Goal: Transaction & Acquisition: Purchase product/service

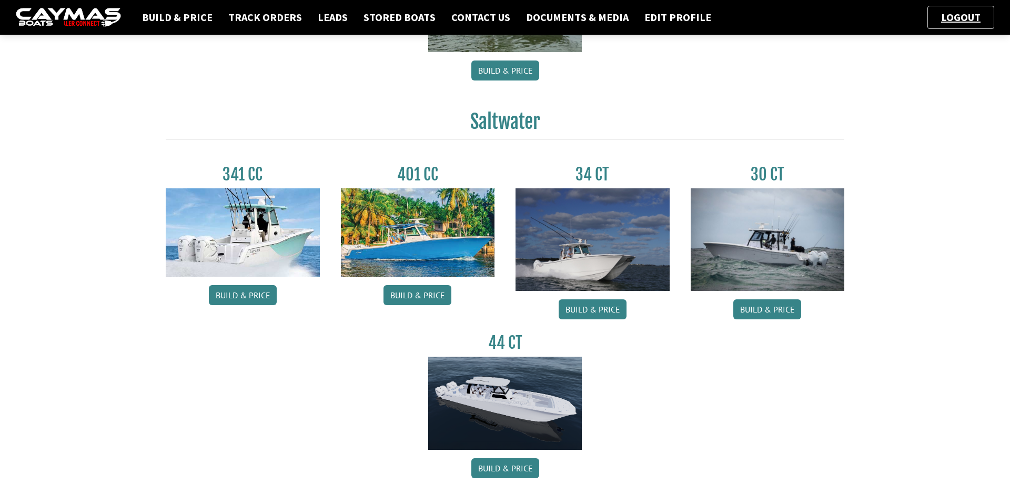
scroll to position [416, 0]
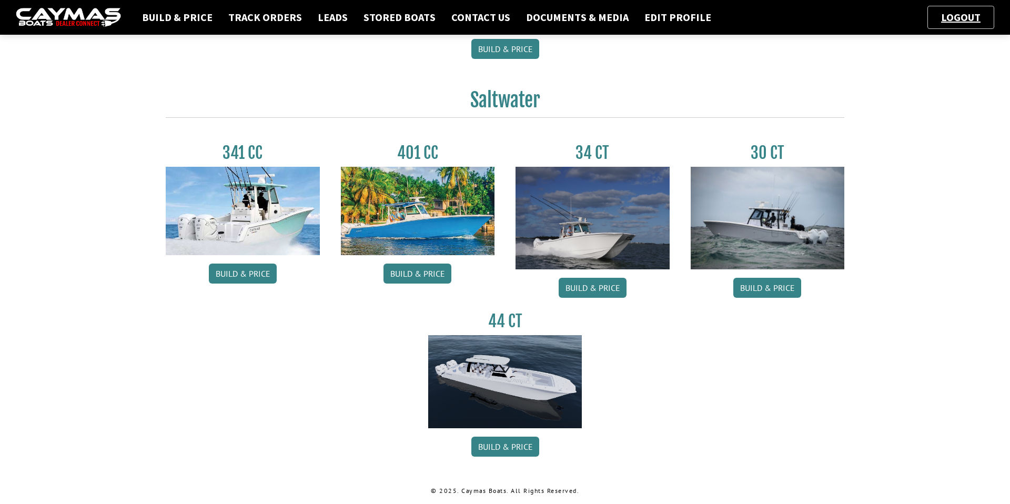
click at [529, 459] on div "44 CT Build & Price" at bounding box center [505, 386] width 175 height 151
click at [526, 449] on link "Build & Price" at bounding box center [505, 446] width 68 height 20
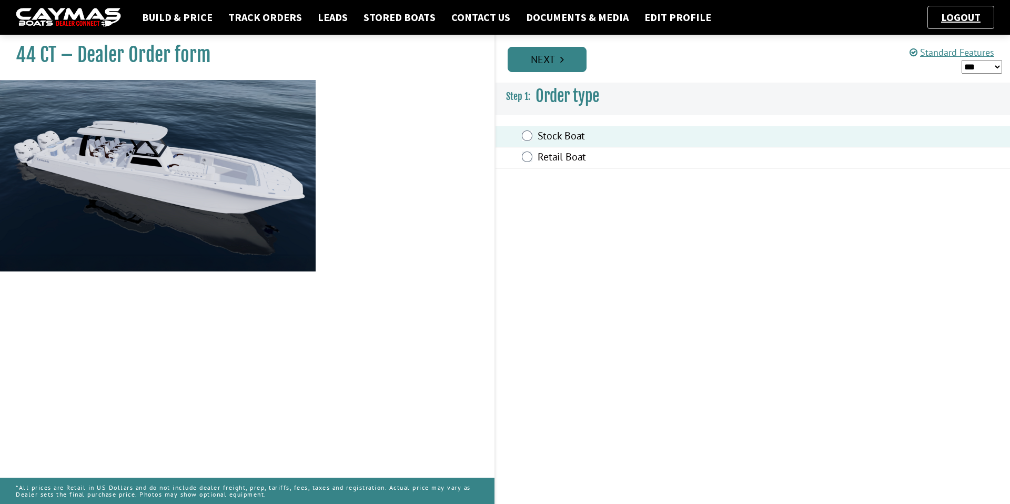
click at [542, 55] on link "Next" at bounding box center [546, 59] width 79 height 25
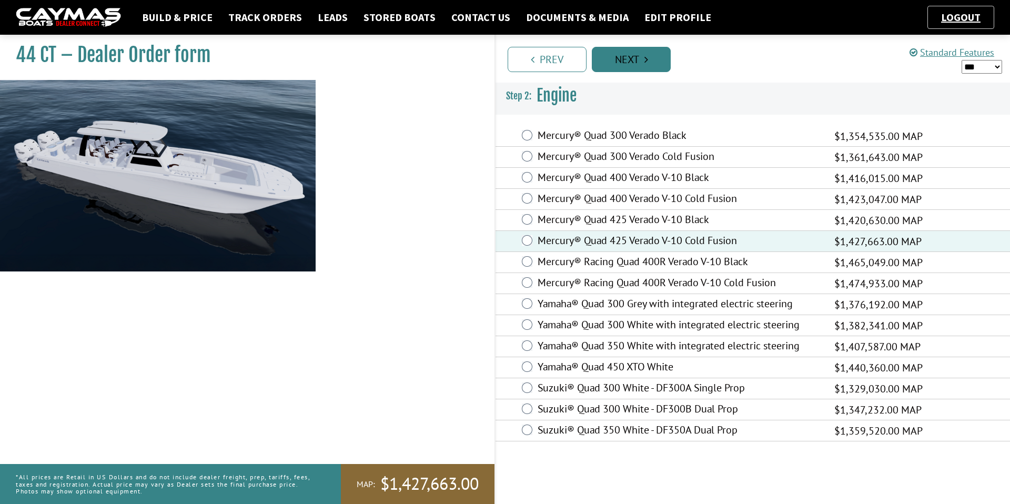
click at [634, 64] on link "Next" at bounding box center [631, 59] width 79 height 25
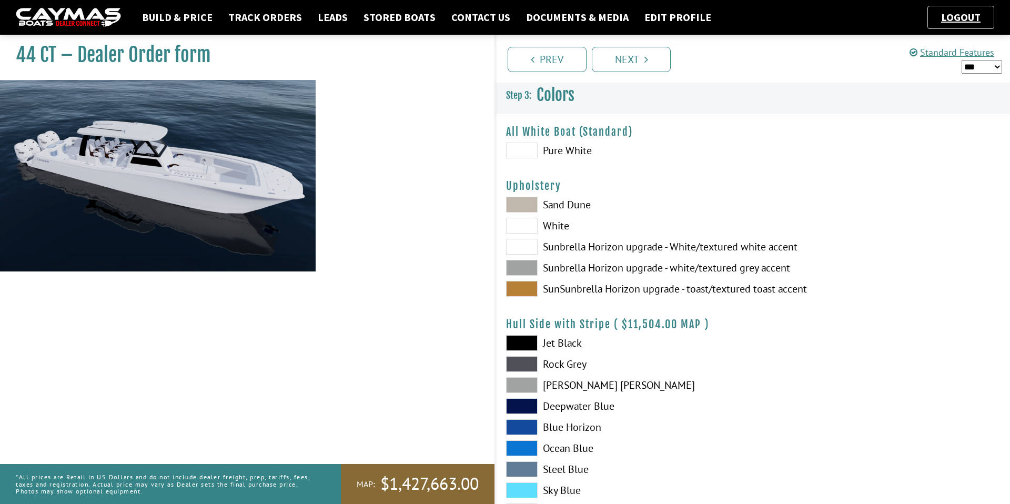
click at [524, 151] on span at bounding box center [522, 151] width 32 height 16
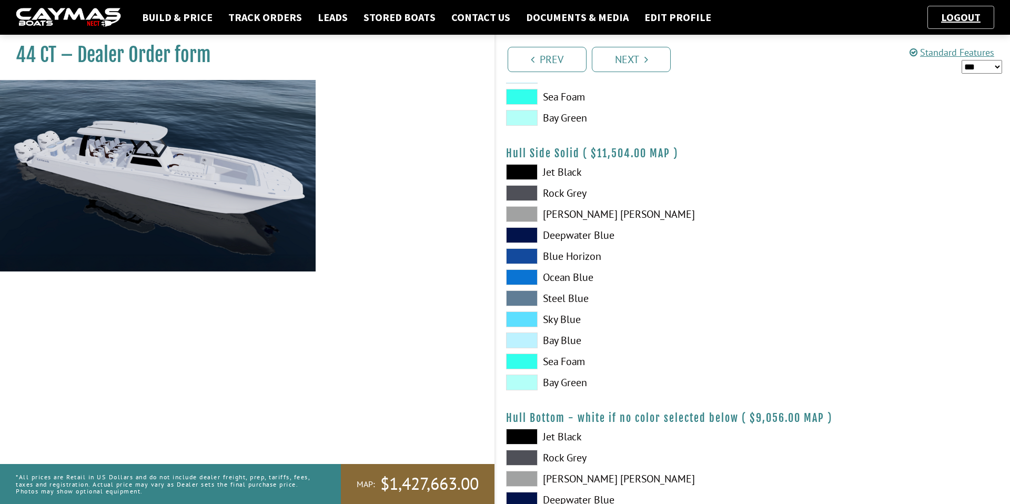
scroll to position [488, 0]
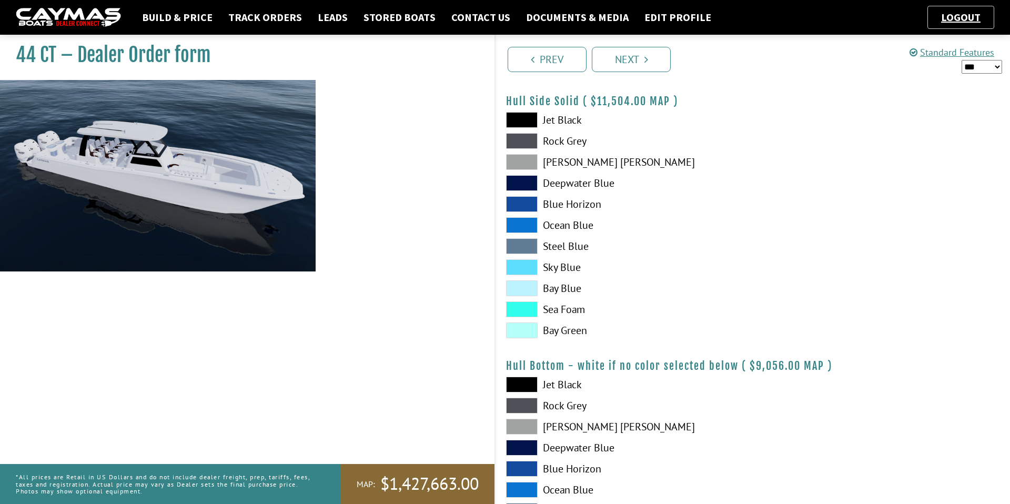
click at [516, 115] on span at bounding box center [522, 120] width 32 height 16
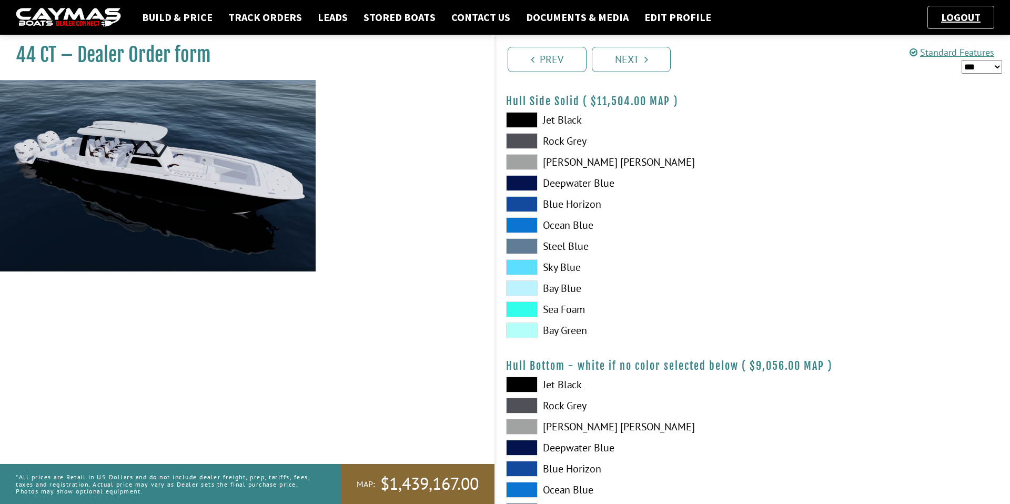
click at [529, 137] on span at bounding box center [522, 141] width 32 height 16
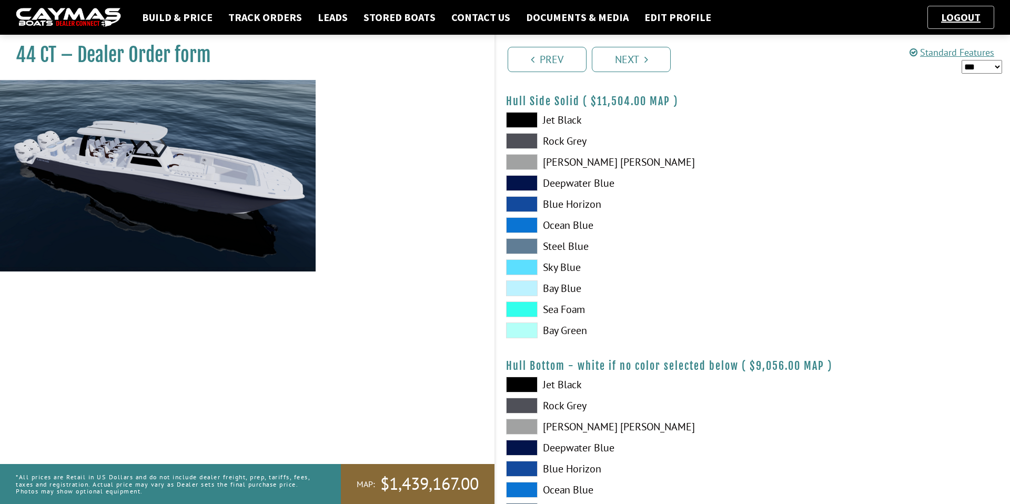
click at [520, 158] on span at bounding box center [522, 162] width 32 height 16
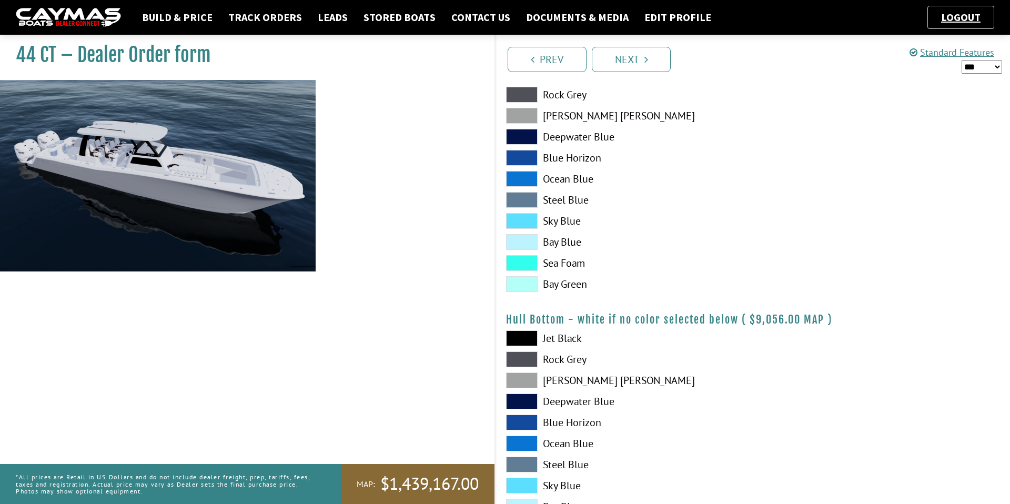
scroll to position [556, 0]
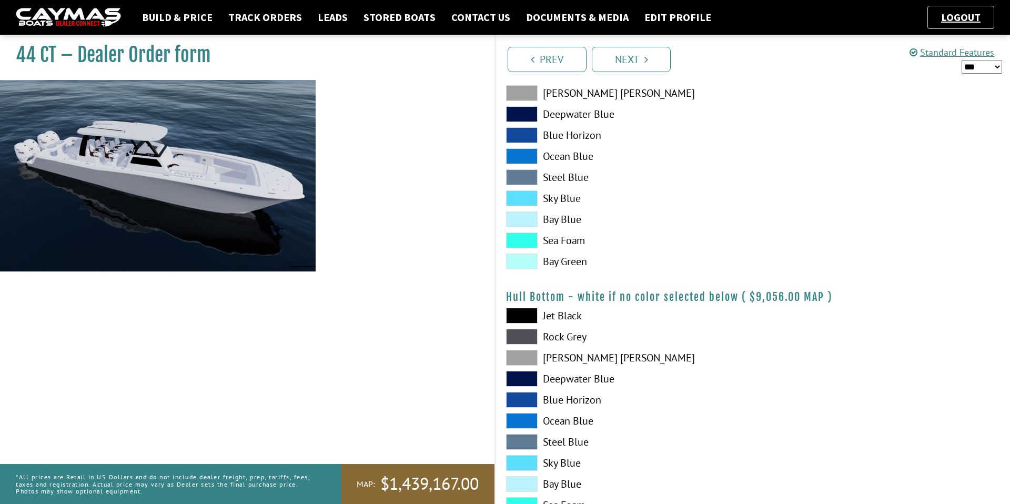
click at [522, 261] on span at bounding box center [522, 261] width 32 height 16
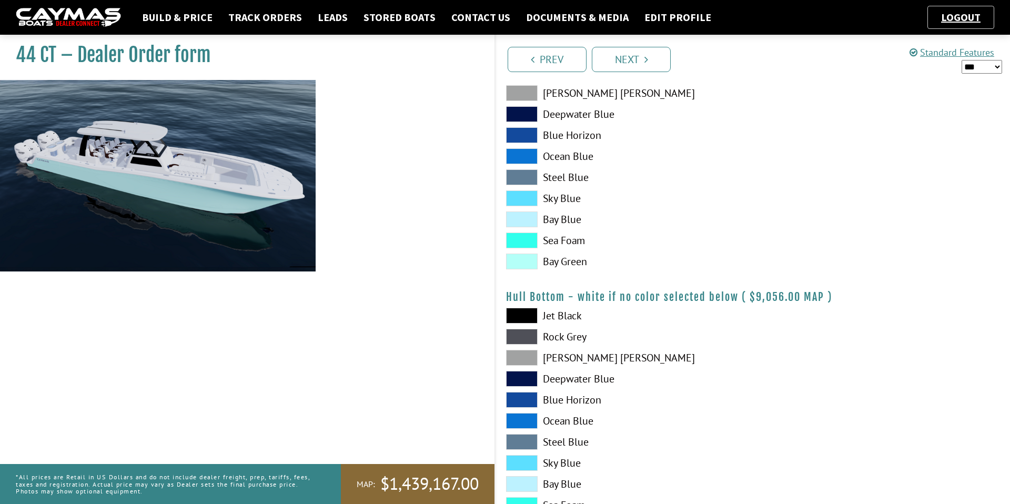
click at [516, 220] on span at bounding box center [522, 219] width 32 height 16
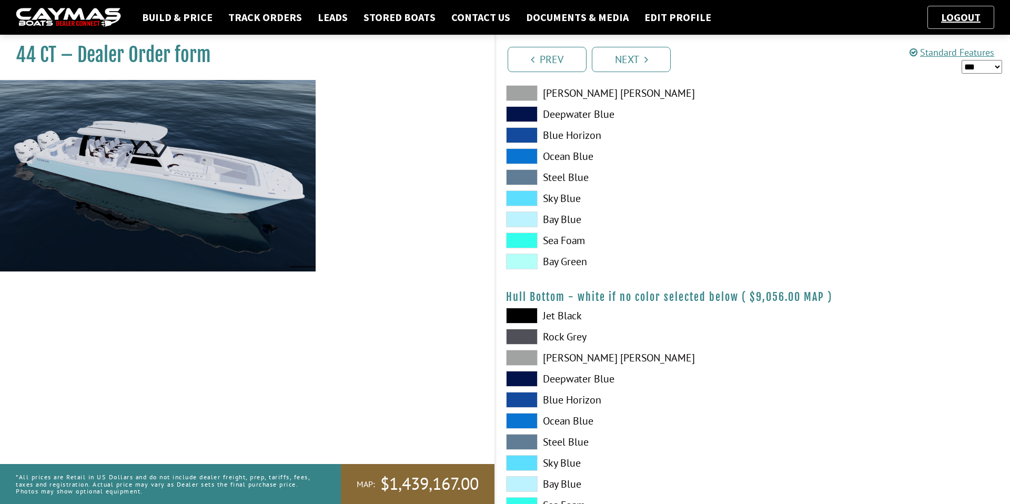
click at [512, 234] on span at bounding box center [522, 240] width 32 height 16
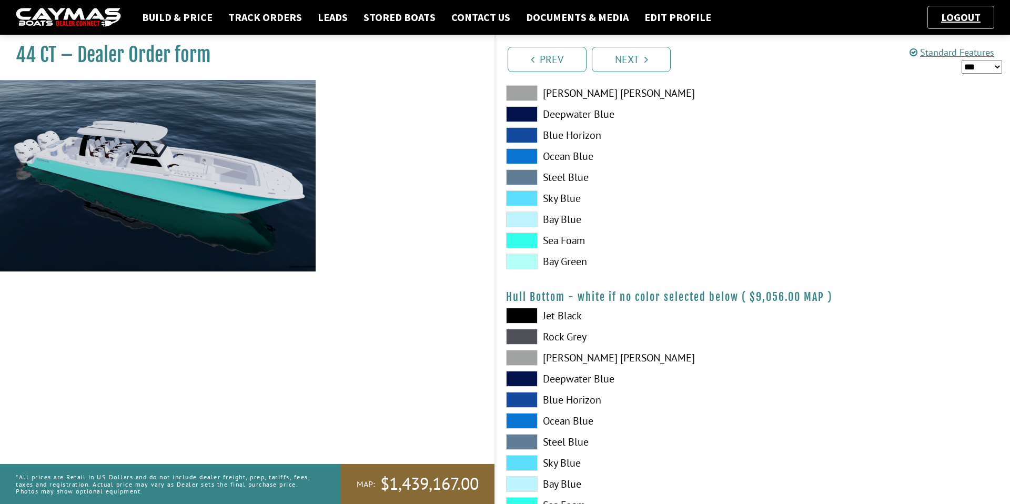
click at [520, 172] on span at bounding box center [522, 177] width 32 height 16
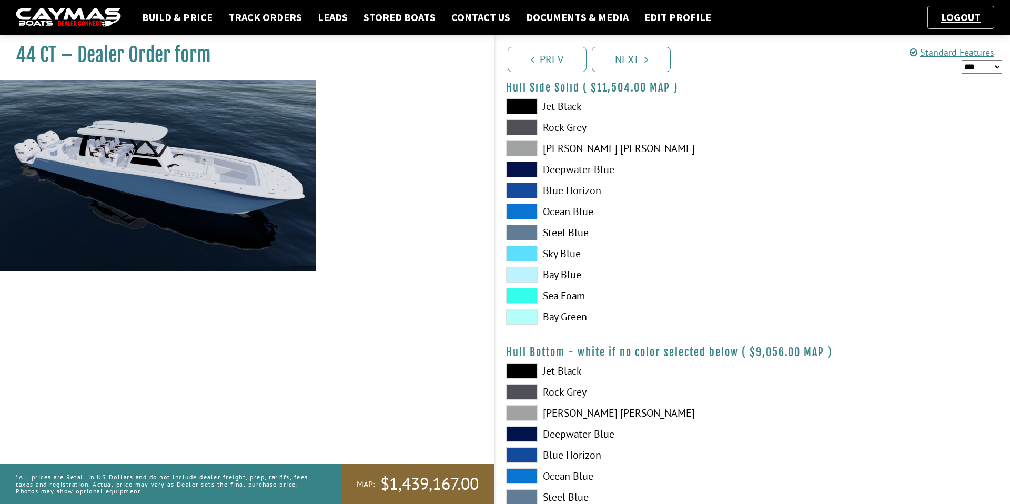
scroll to position [496, 0]
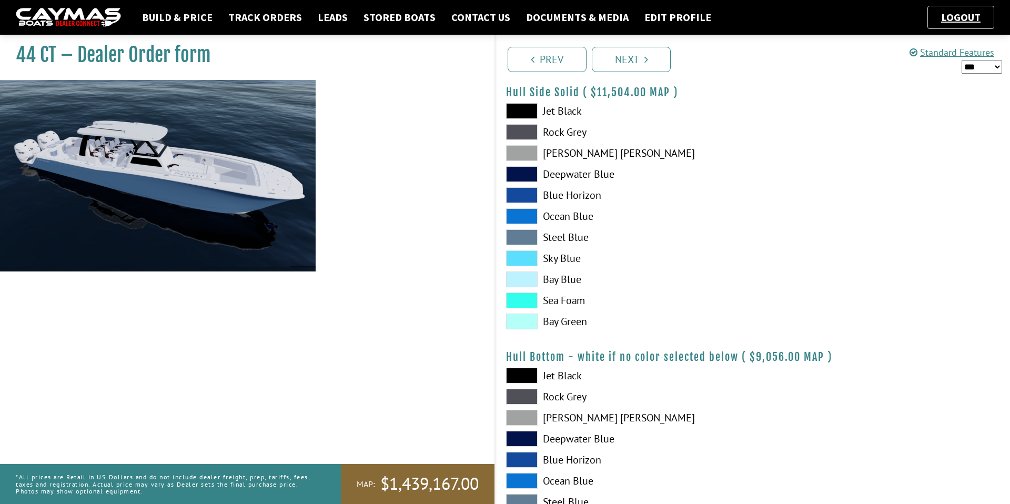
click at [523, 153] on span at bounding box center [522, 153] width 32 height 16
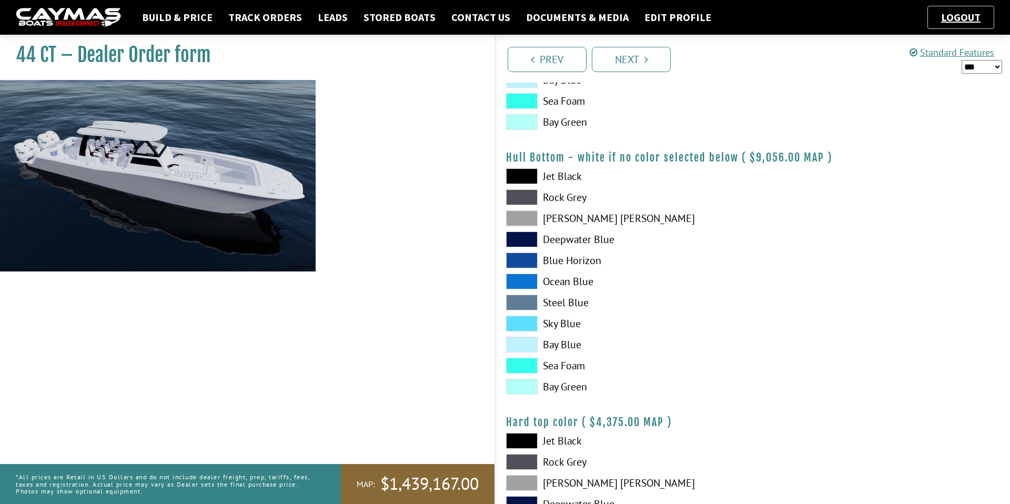
scroll to position [697, 0]
click at [524, 215] on span at bounding box center [522, 217] width 32 height 16
click at [522, 191] on span at bounding box center [522, 196] width 32 height 16
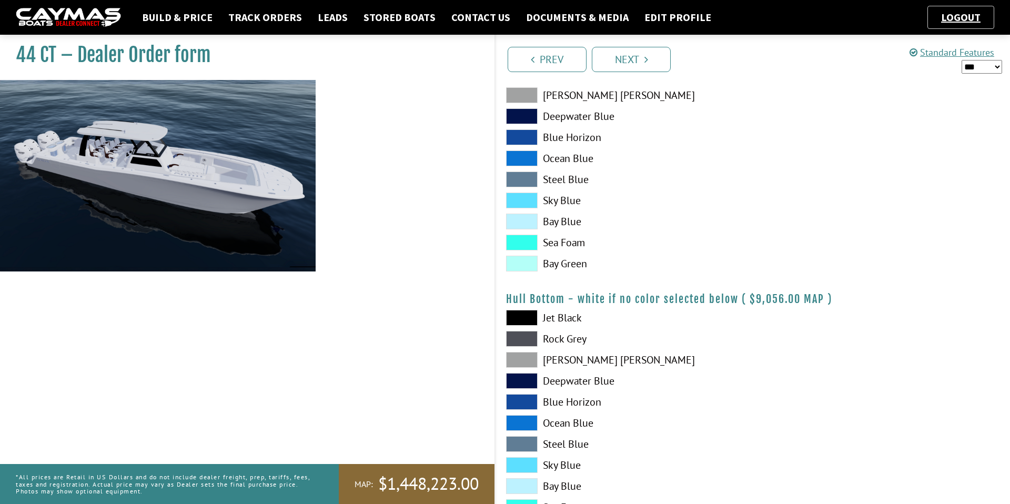
scroll to position [608, 0]
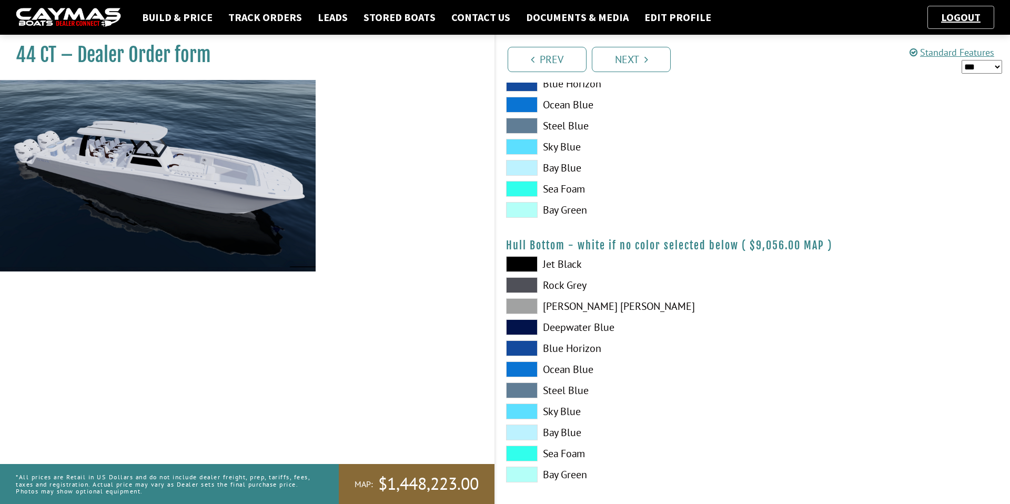
click at [521, 302] on span at bounding box center [522, 306] width 32 height 16
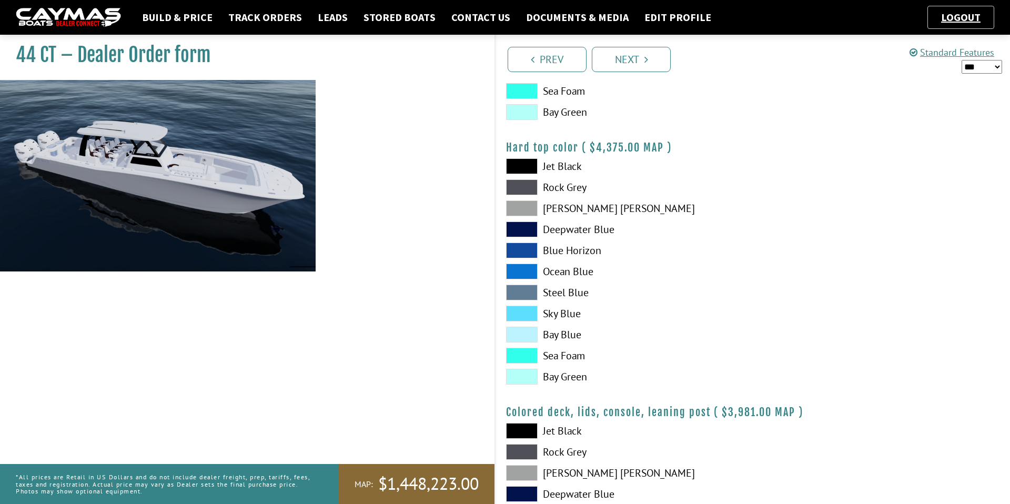
scroll to position [970, 0]
click at [523, 205] on span at bounding box center [522, 209] width 32 height 16
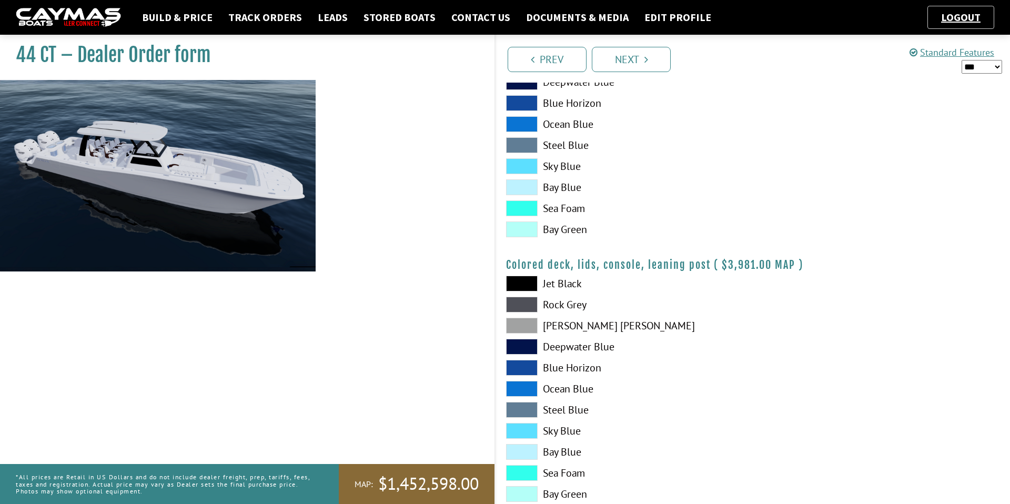
scroll to position [1129, 0]
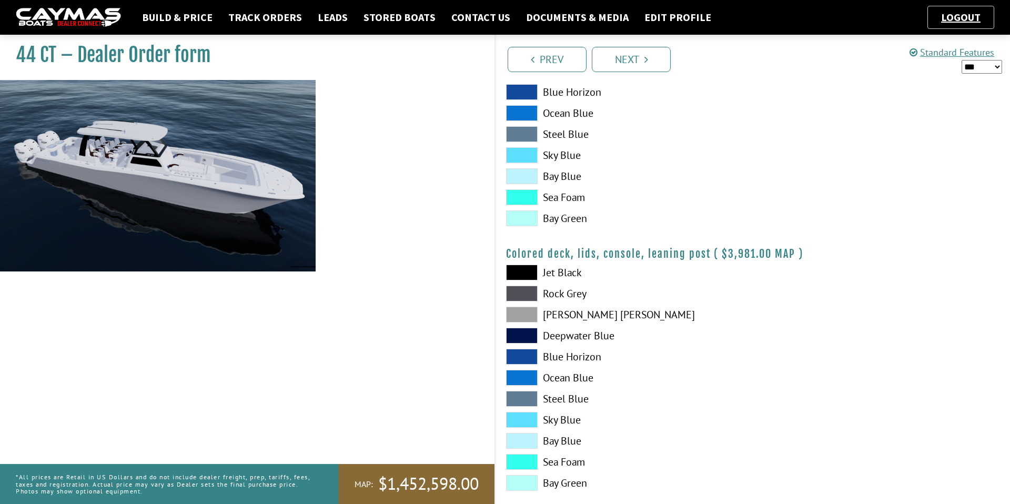
click at [521, 311] on span at bounding box center [522, 315] width 32 height 16
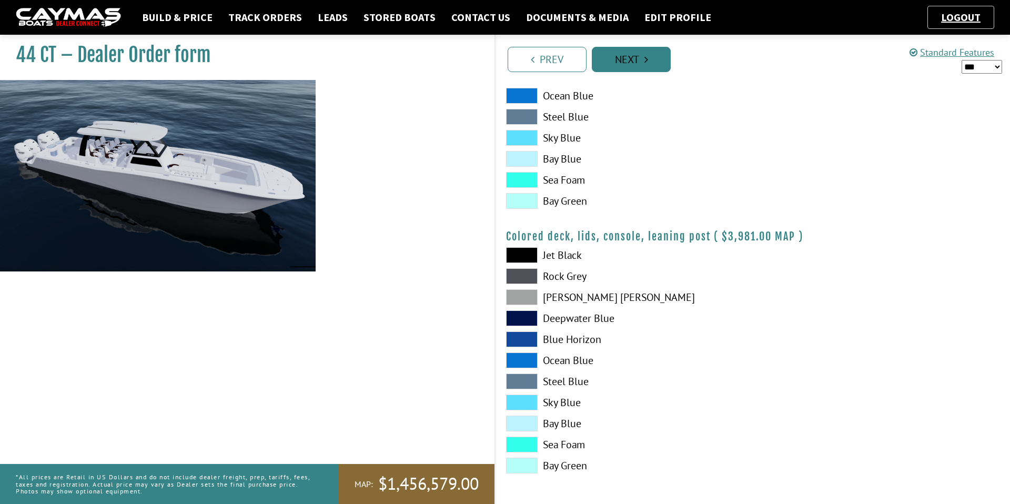
click at [650, 58] on link "Next" at bounding box center [631, 59] width 79 height 25
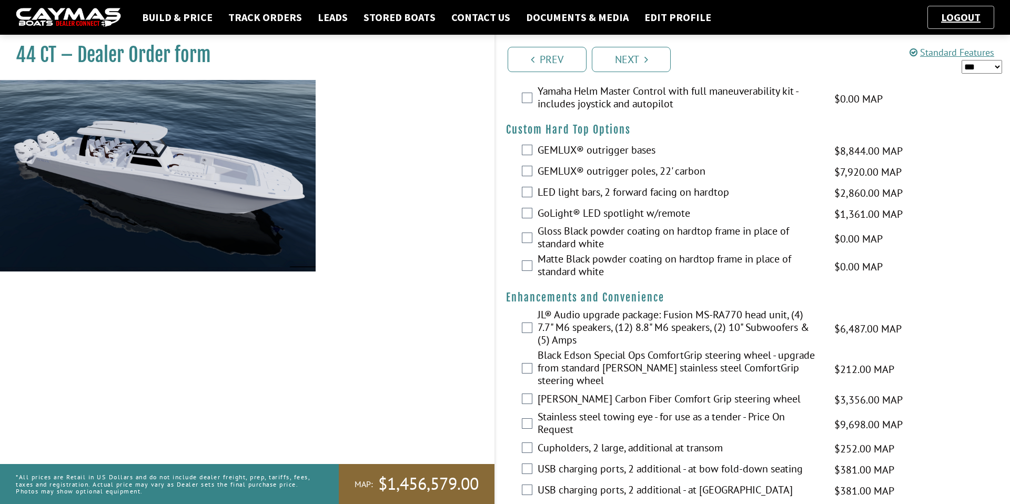
scroll to position [0, 0]
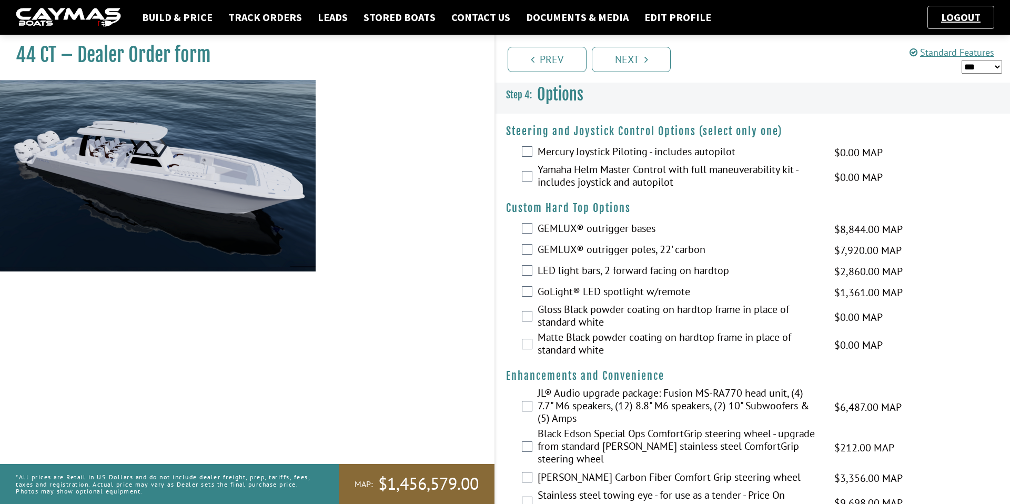
click at [571, 148] on label "Mercury Joystick Piloting - includes autopilot" at bounding box center [678, 152] width 283 height 15
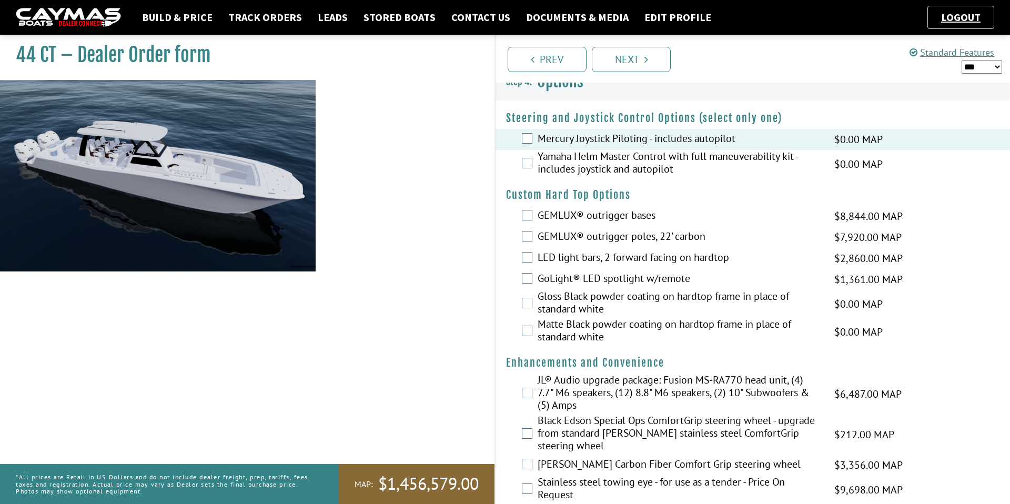
scroll to position [15, 0]
click at [554, 207] on label "GEMLUX® outrigger bases" at bounding box center [678, 214] width 283 height 15
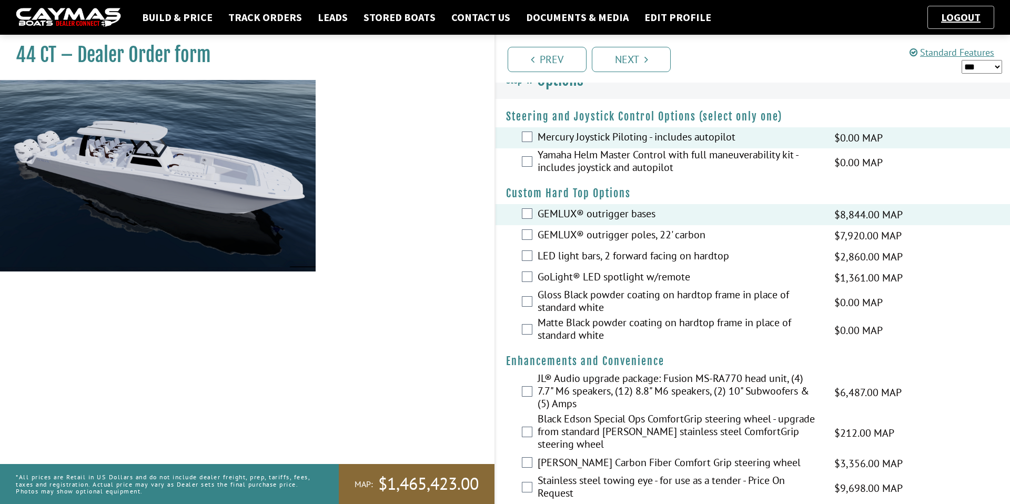
click at [554, 229] on label "GEMLUX® outrigger poles, 22' carbon" at bounding box center [678, 235] width 283 height 15
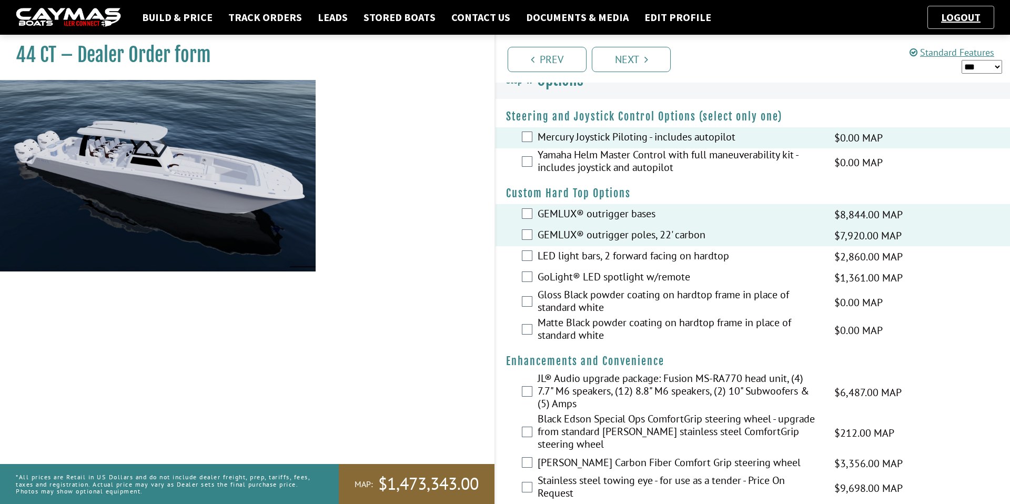
click at [546, 260] on label "LED light bars, 2 forward facing on hardtop" at bounding box center [678, 256] width 283 height 15
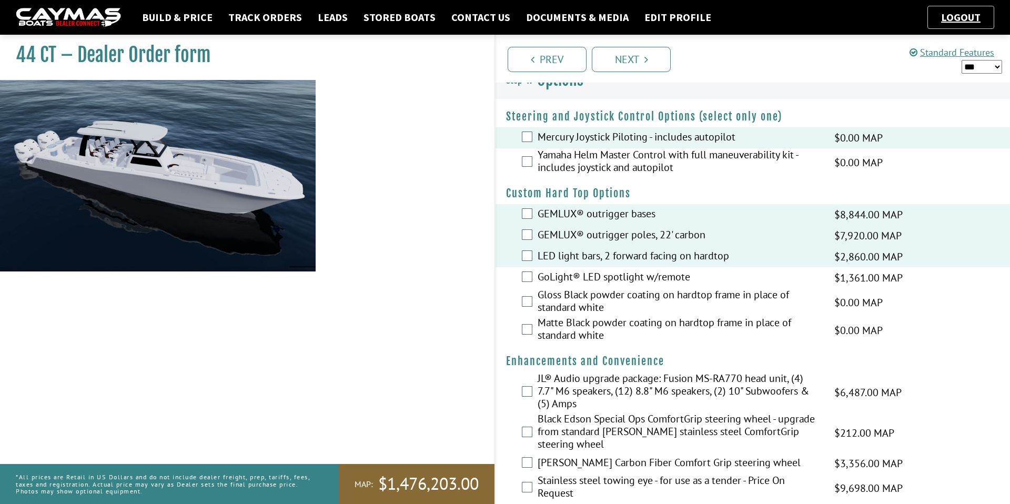
scroll to position [42, 0]
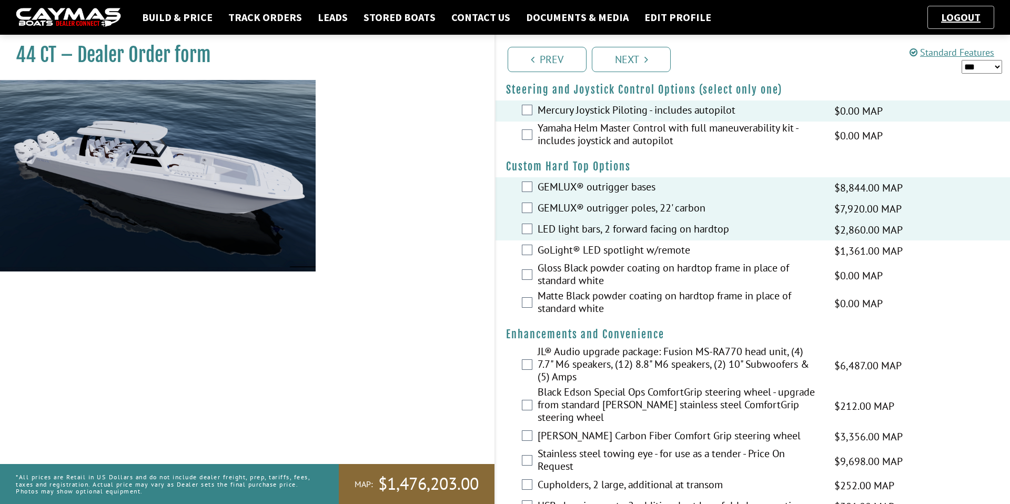
click at [559, 304] on label "Matte Black powder coating on hardtop frame in place of standard white" at bounding box center [678, 303] width 283 height 28
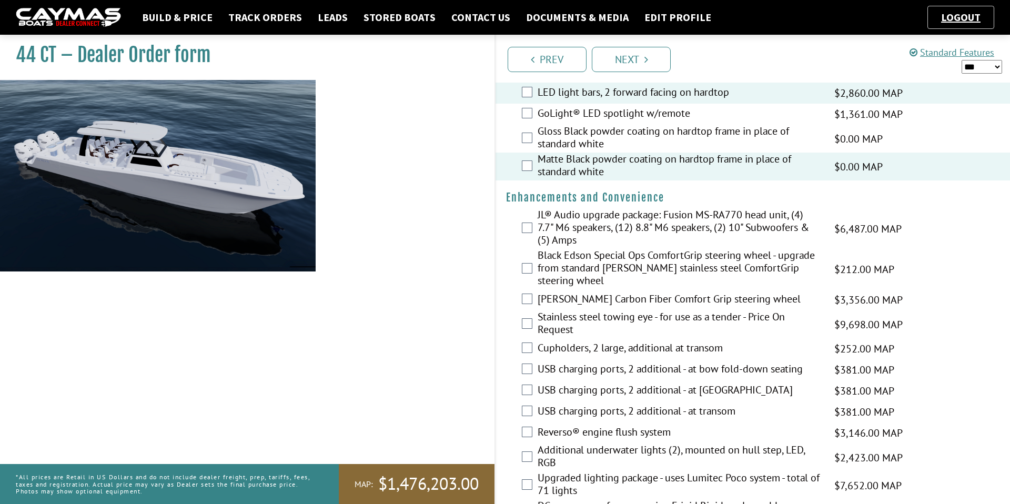
scroll to position [180, 0]
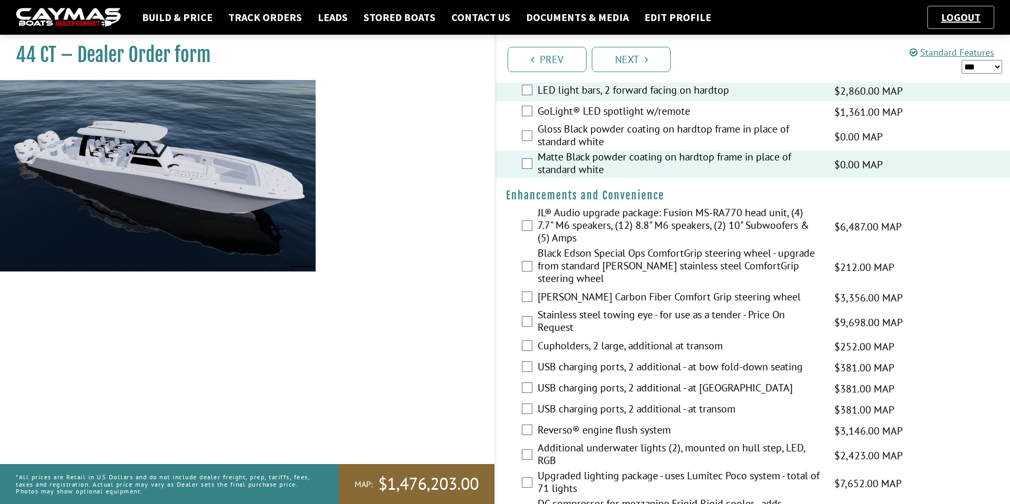
click at [599, 231] on label "JL® Audio upgrade package: Fusion MS-RA770 head unit, (4) 7.7" M6 speakers, (12…" at bounding box center [678, 226] width 283 height 40
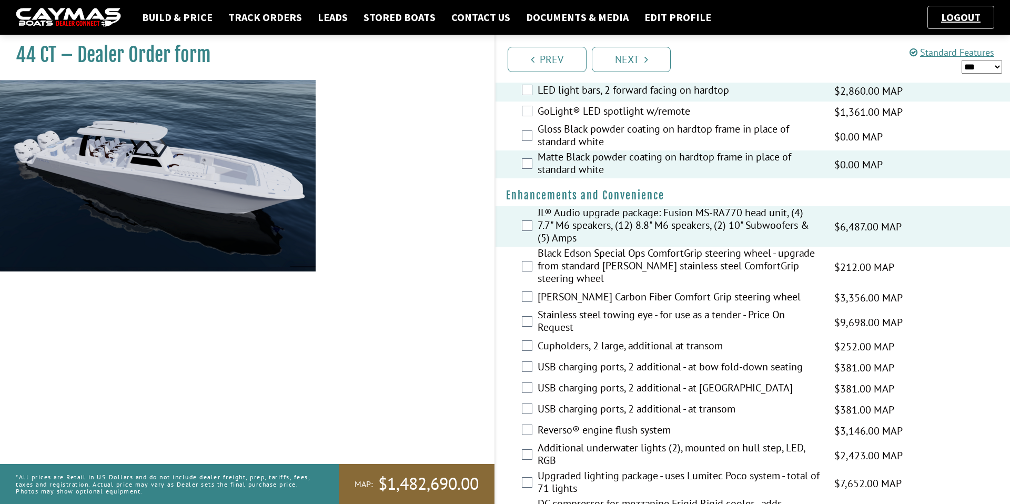
click at [595, 297] on label "[PERSON_NAME] Carbon Fiber Comfort Grip steering wheel" at bounding box center [678, 297] width 283 height 15
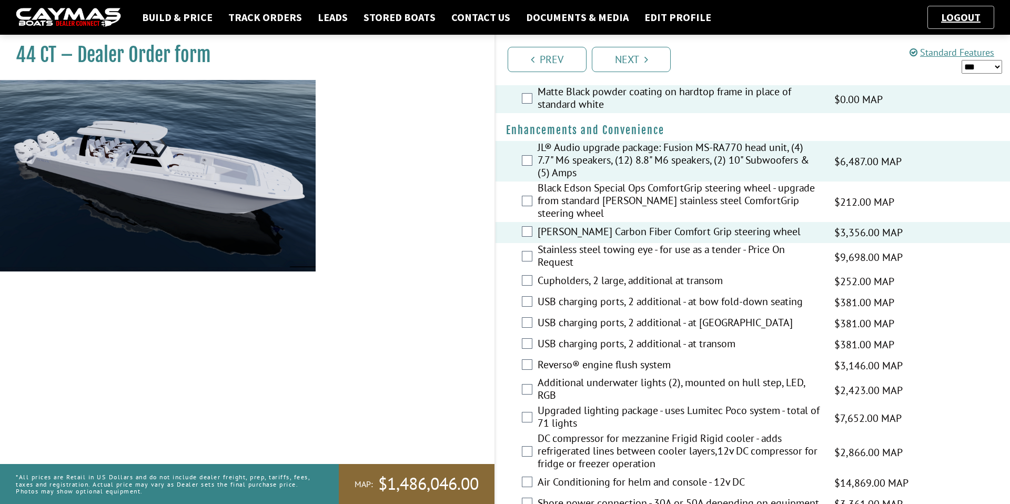
scroll to position [250, 0]
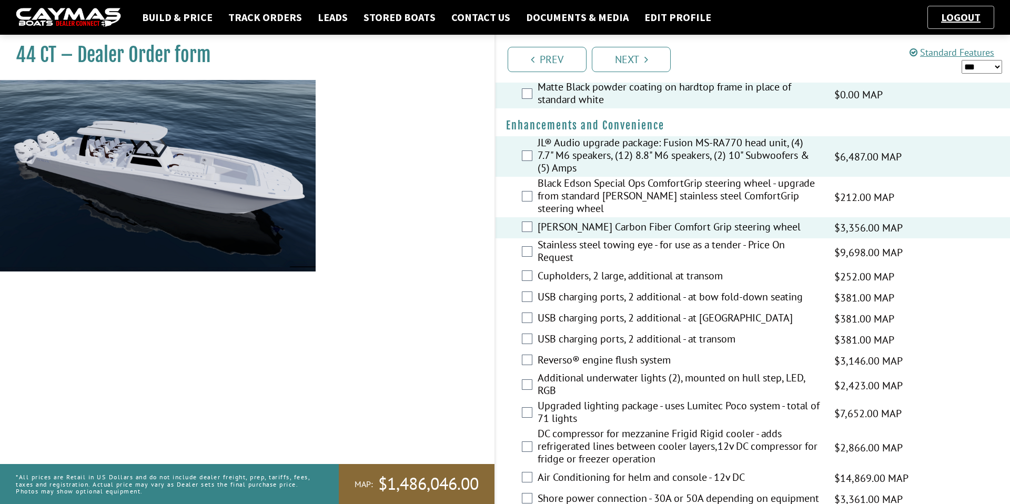
click at [602, 277] on label "Cupholders, 2 large, additional at transom" at bounding box center [678, 276] width 283 height 15
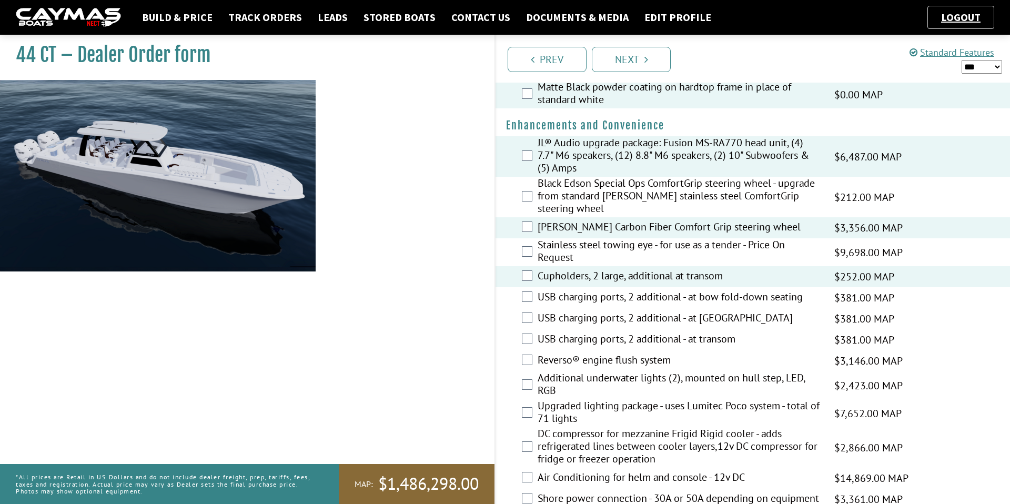
click at [591, 299] on label "USB charging ports, 2 additional - at bow fold-down seating" at bounding box center [678, 297] width 283 height 15
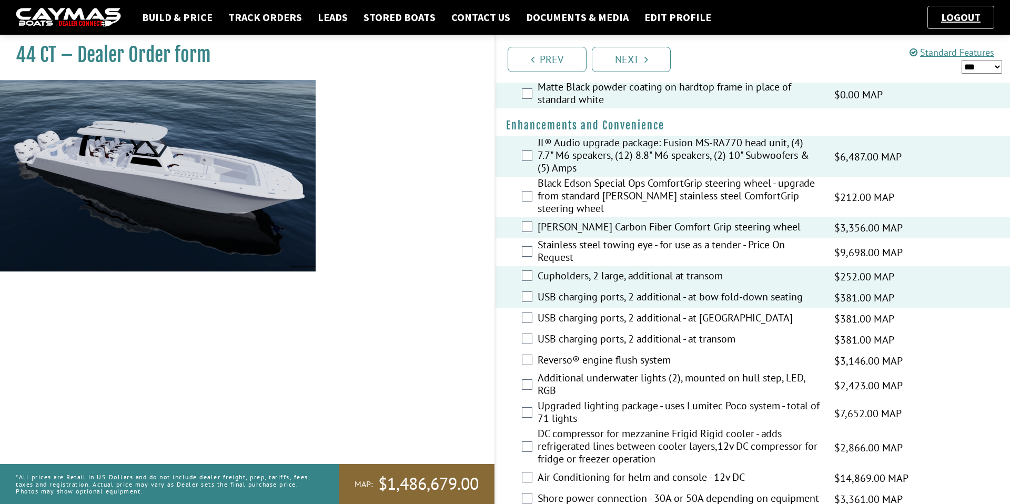
click at [587, 314] on label "USB charging ports, 2 additional - at [GEOGRAPHIC_DATA]" at bounding box center [678, 318] width 283 height 15
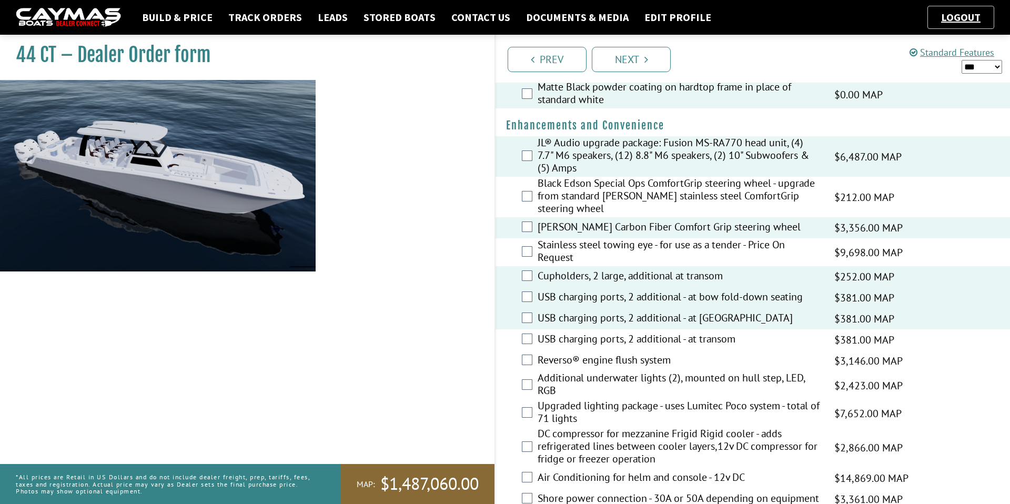
click at [584, 330] on div "USB charging ports, 2 additional - at transom $381.00 MAP $381.00 MSRP $248.00 …" at bounding box center [752, 339] width 514 height 21
click at [581, 338] on label "USB charging ports, 2 additional - at transom" at bounding box center [678, 339] width 283 height 15
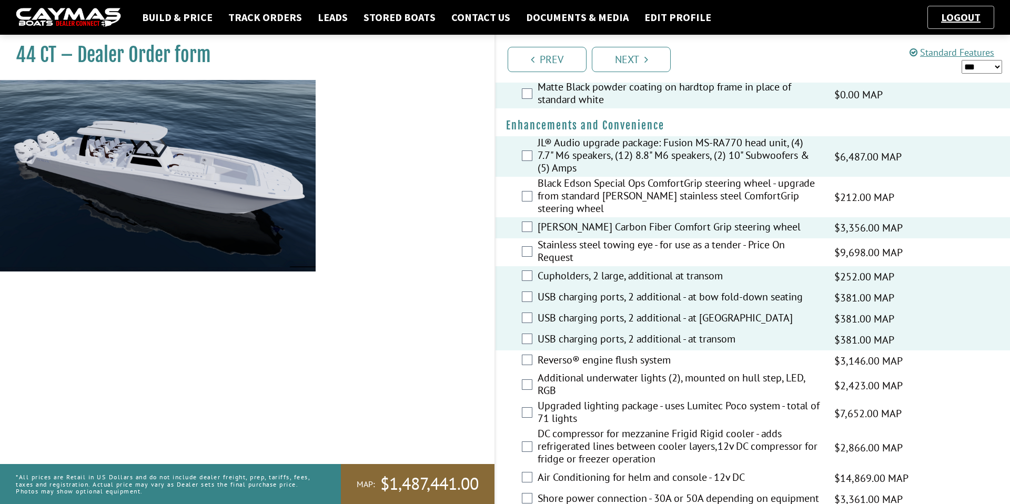
click at [575, 359] on label "Reverso® engine flush system" at bounding box center [678, 360] width 283 height 15
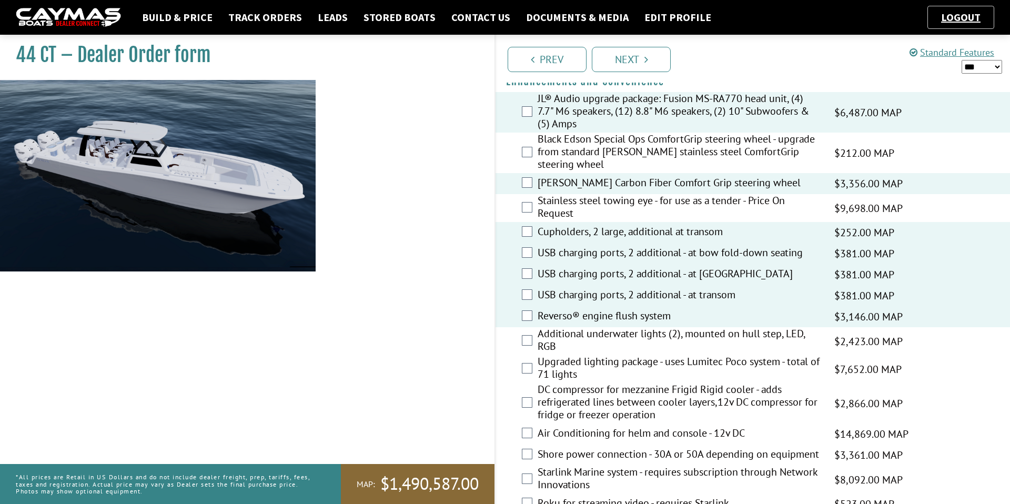
scroll to position [296, 0]
click at [589, 335] on label "Additional underwater lights (2), mounted on hull step, LED, RGB" at bounding box center [678, 340] width 283 height 28
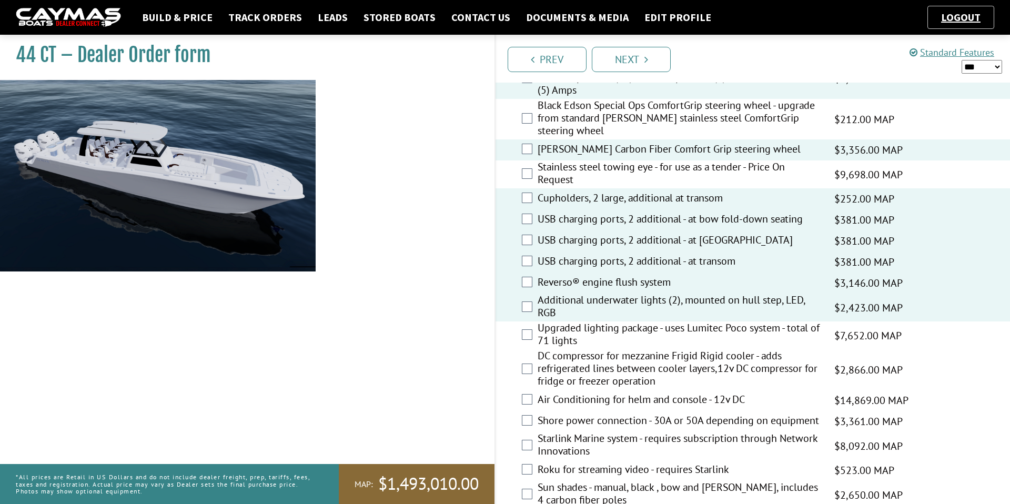
scroll to position [332, 0]
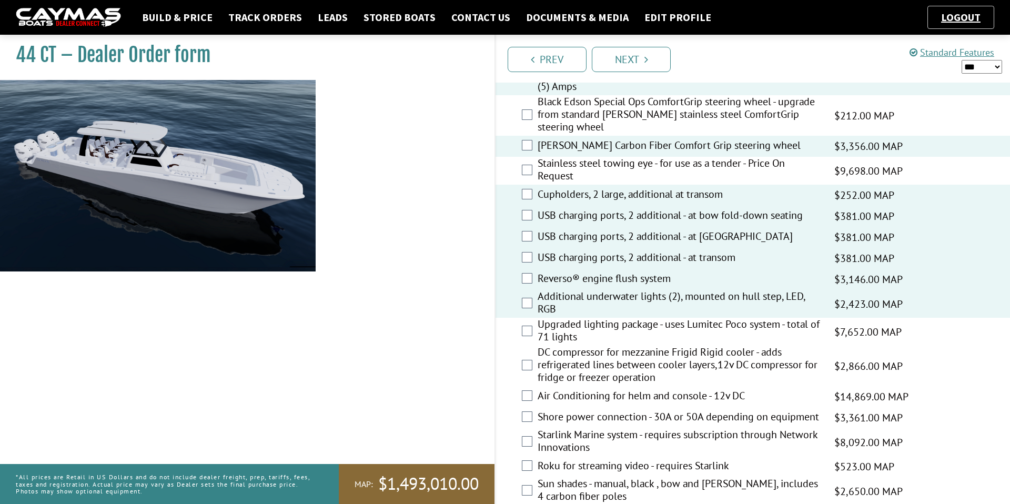
click at [592, 327] on label "Upgraded lighting package - uses Lumitec Poco system - total of 71 lights" at bounding box center [678, 332] width 283 height 28
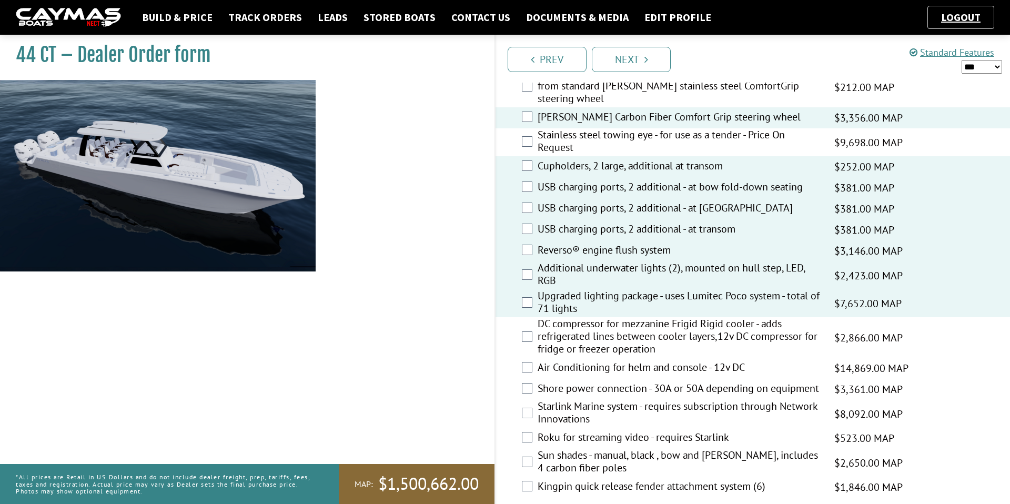
scroll to position [390, 0]
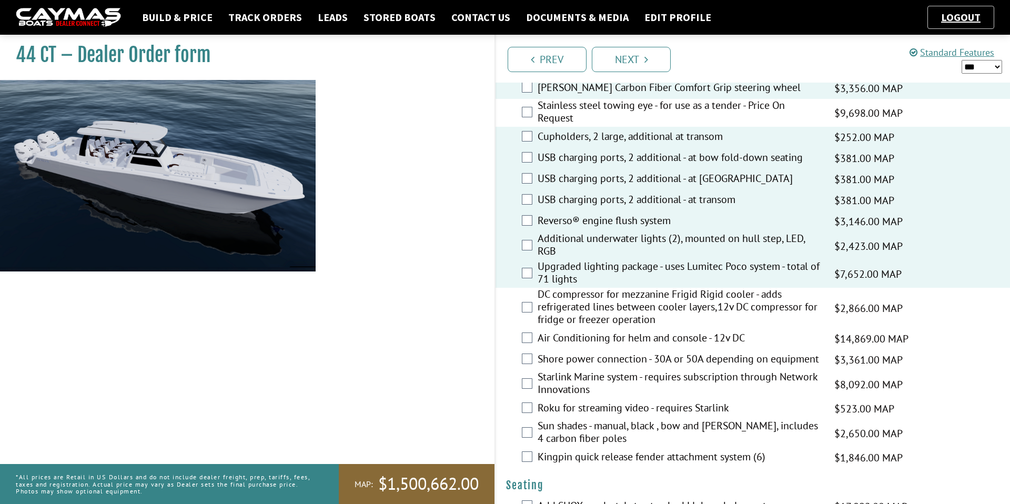
click at [539, 333] on label "Air Conditioning for helm and console - 12v DC" at bounding box center [678, 338] width 283 height 15
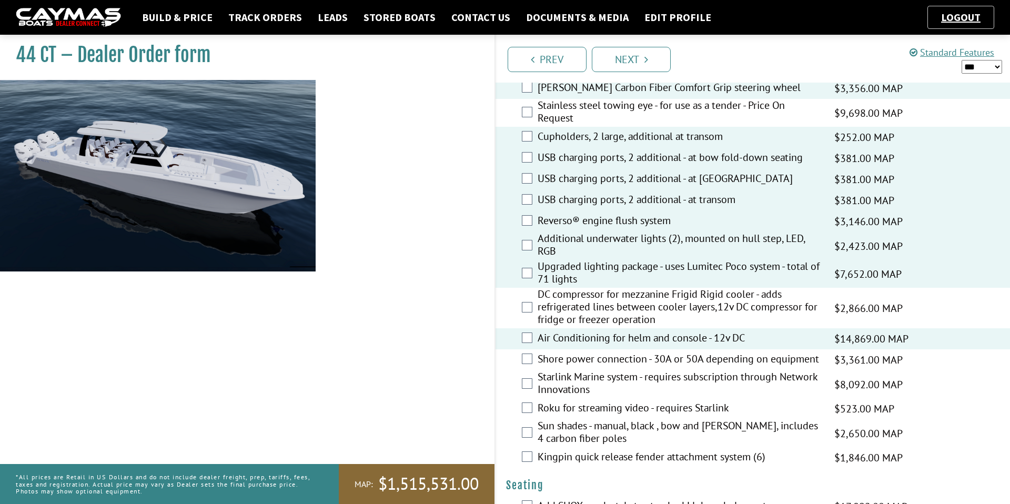
click at [542, 356] on label "Shore power connection - 30A or 50A depending on equipment" at bounding box center [678, 359] width 283 height 15
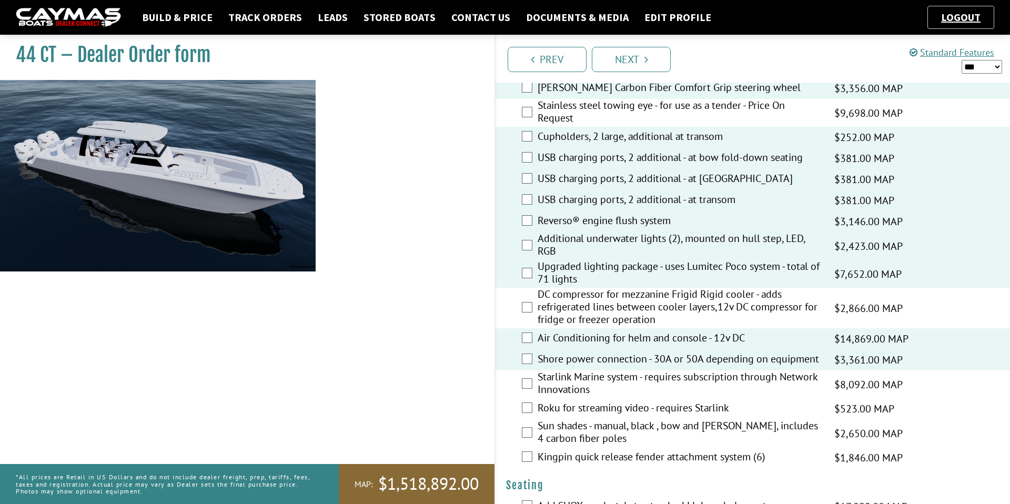
scroll to position [411, 0]
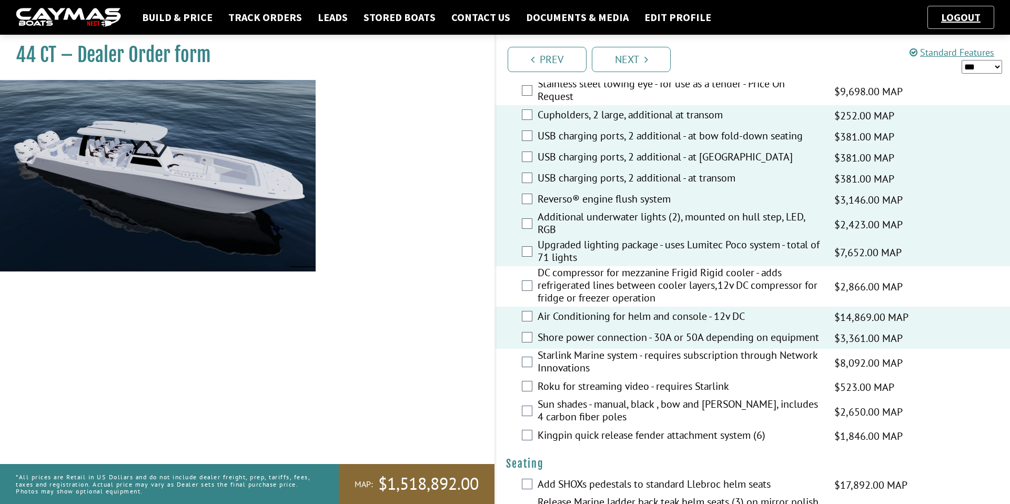
click at [555, 366] on label "Starlink Marine system - requires subscription through Network Innovations" at bounding box center [678, 363] width 283 height 28
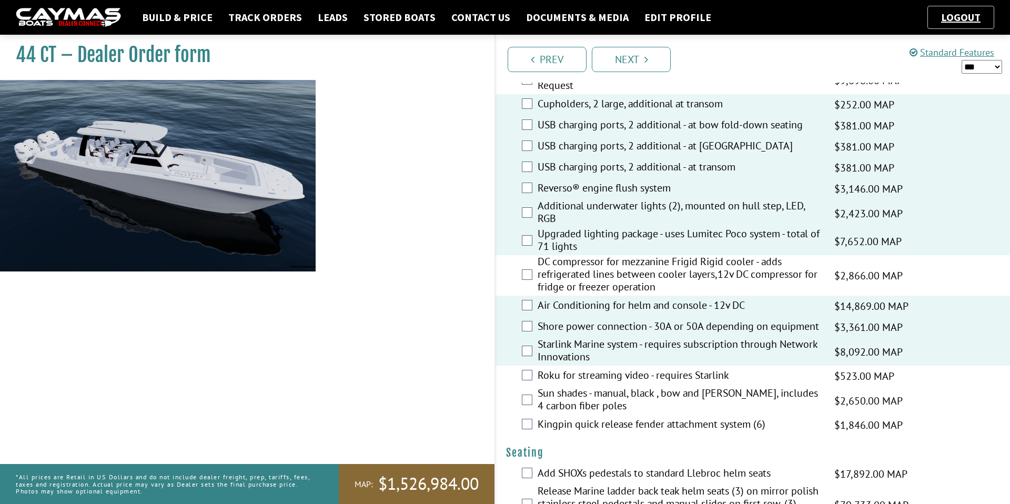
scroll to position [424, 0]
click at [555, 368] on label "Roku for streaming video - requires Starlink" at bounding box center [678, 374] width 283 height 15
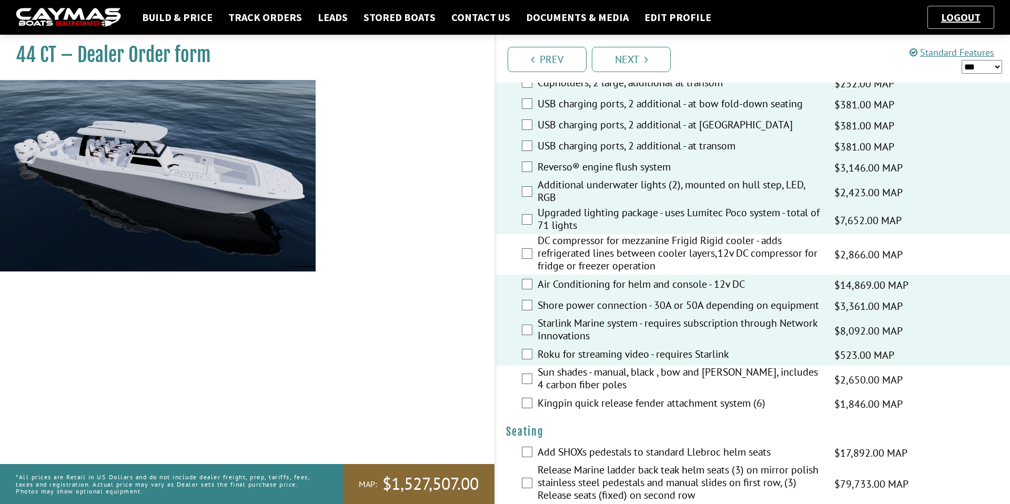
scroll to position [444, 0]
click at [561, 373] on label "Sun shades - manual, black , bow and [PERSON_NAME], includes 4 carbon fiber pol…" at bounding box center [678, 379] width 283 height 28
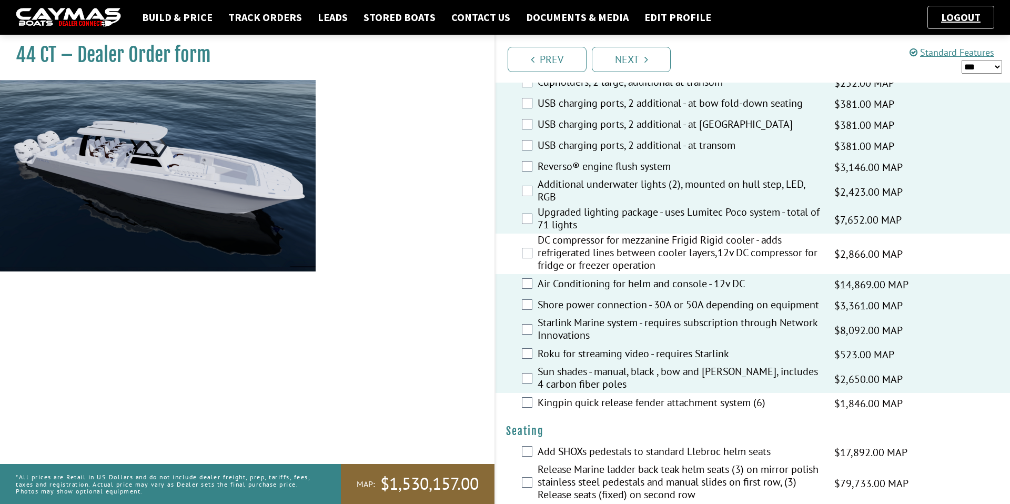
click at [556, 377] on label "Sun shades - manual, black , bow and [PERSON_NAME], includes 4 carbon fiber pol…" at bounding box center [678, 379] width 283 height 28
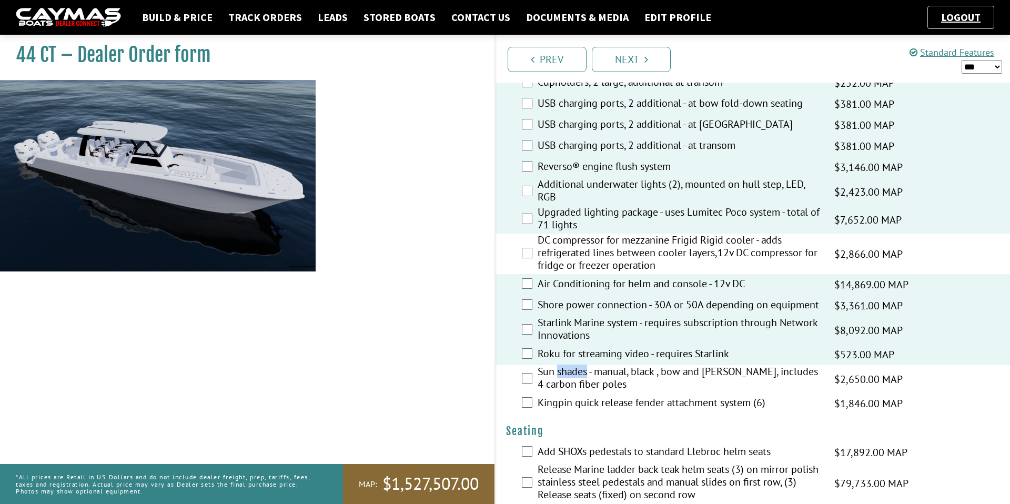
click at [556, 377] on label "Sun shades - manual, black , bow and [PERSON_NAME], includes 4 carbon fiber pol…" at bounding box center [678, 379] width 283 height 28
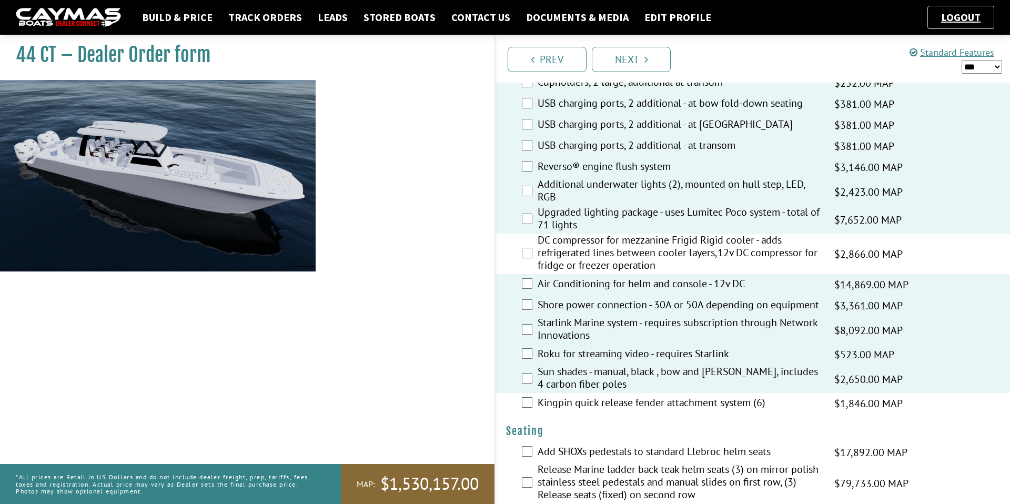
click at [476, 389] on div "44 CT – Dealer Order form" at bounding box center [241, 282] width 505 height 504
click at [561, 402] on label "Kingpin quick release fender attachment system (6)" at bounding box center [678, 403] width 283 height 15
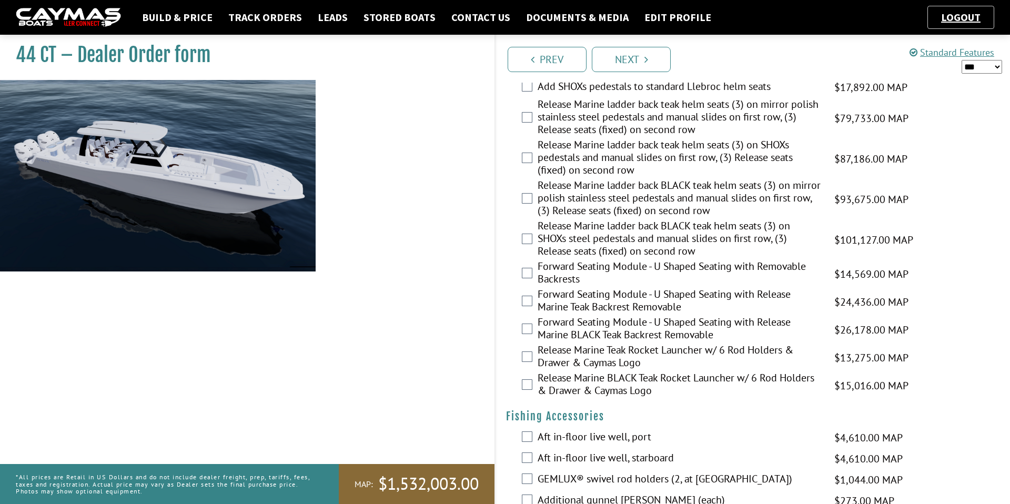
scroll to position [809, 0]
click at [583, 387] on label "Release Marine BLACK Teak Rocket Launcher w/ 6 Rod Holders & Drawer & Caymas Lo…" at bounding box center [678, 385] width 283 height 28
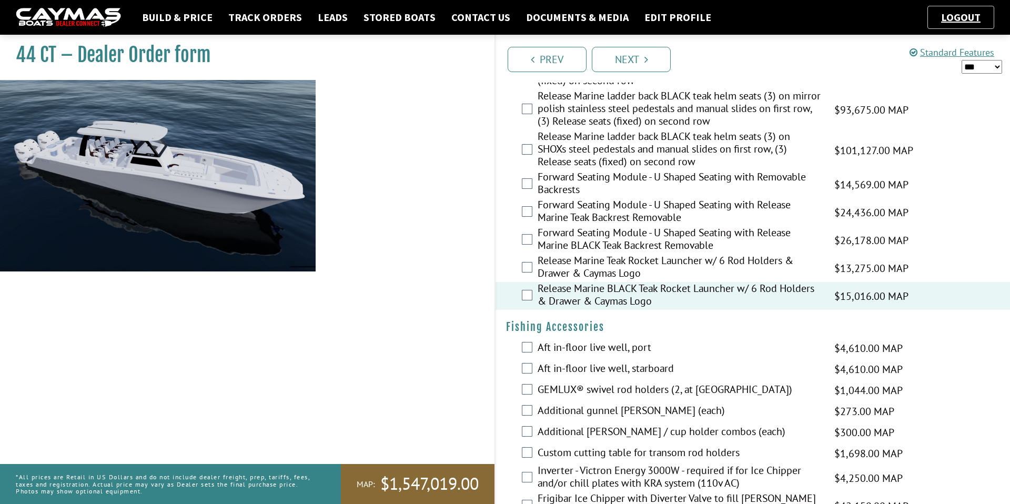
scroll to position [915, 0]
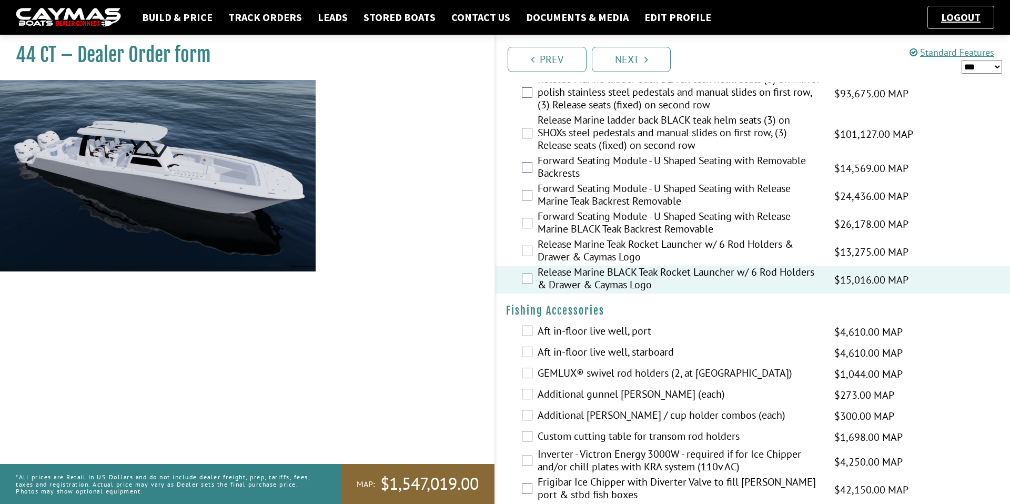
click at [567, 370] on label "GEMLUX® swivel rod holders (2, at [GEOGRAPHIC_DATA])" at bounding box center [678, 374] width 283 height 15
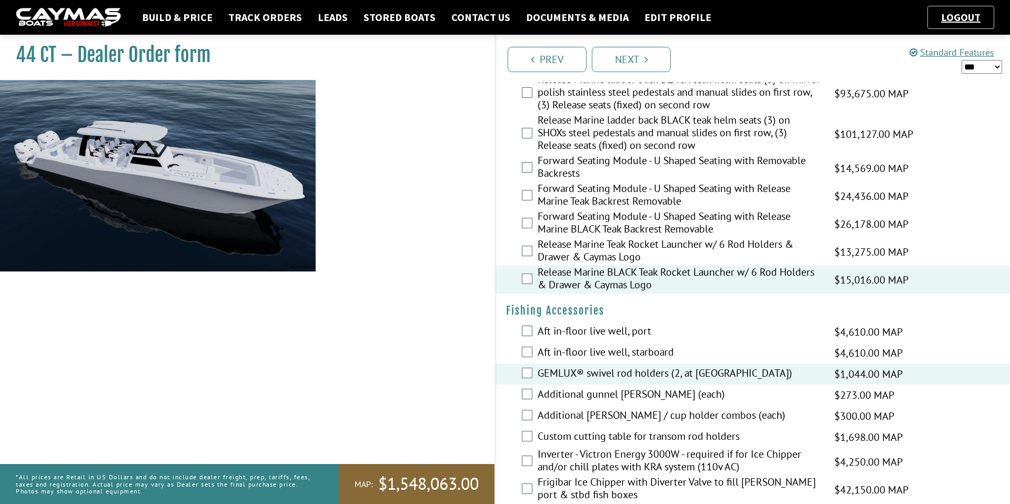
click at [567, 390] on label "Additional gunnel [PERSON_NAME] (each)" at bounding box center [678, 395] width 283 height 15
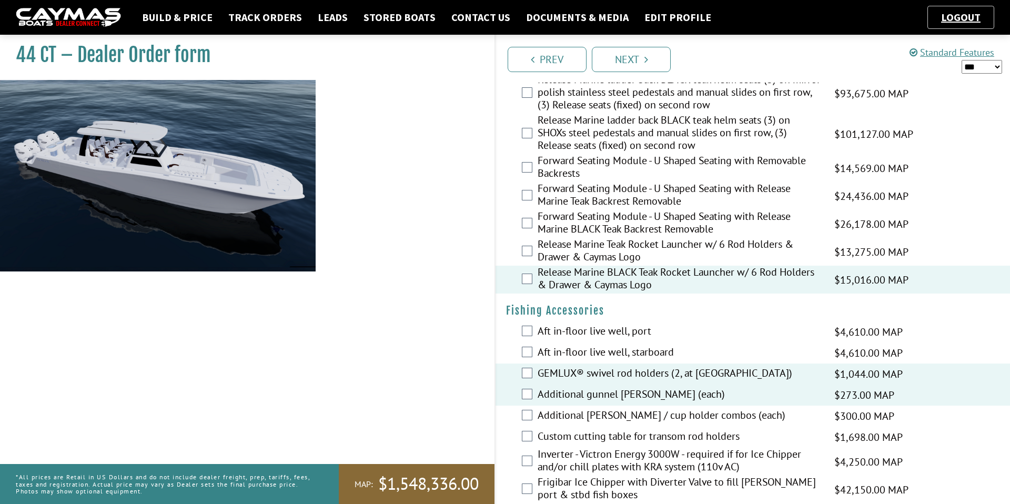
click at [562, 410] on label "Additional [PERSON_NAME] / cup holder combos (each)" at bounding box center [678, 416] width 283 height 15
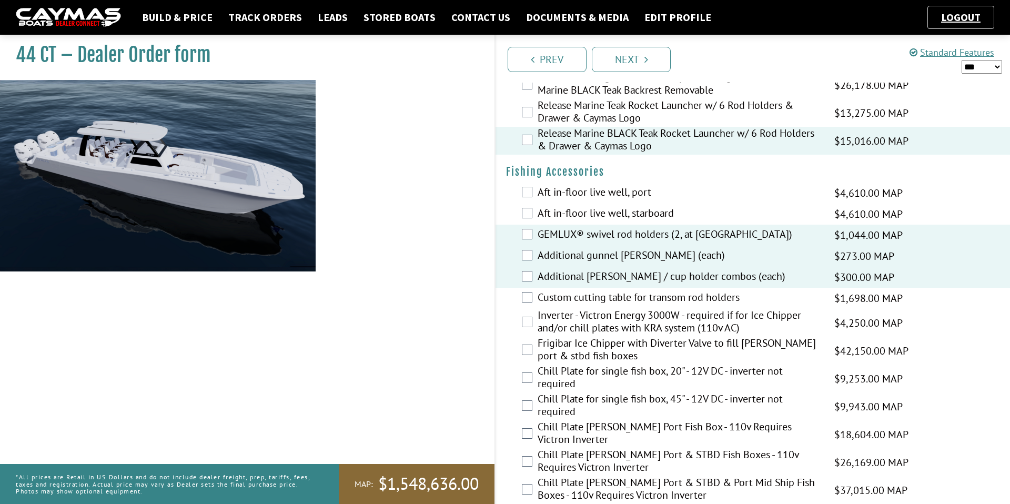
scroll to position [1055, 0]
click at [577, 344] on label "Frigibar Ice Chipper with Diverter Valve to fill [PERSON_NAME] port & stbd fish…" at bounding box center [678, 349] width 283 height 28
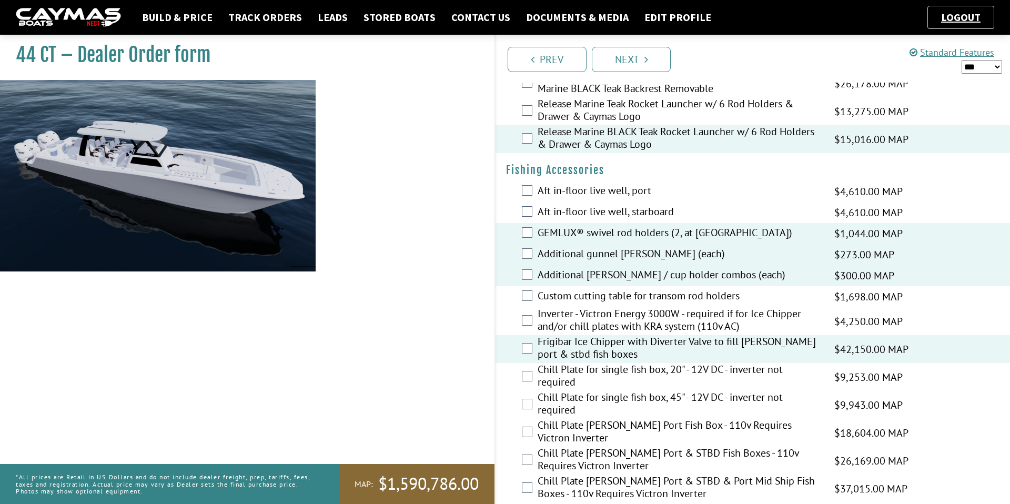
click at [578, 324] on label "Inverter - Victron Energy 3000W - required if for Ice Chipper and/or chill plat…" at bounding box center [678, 321] width 283 height 28
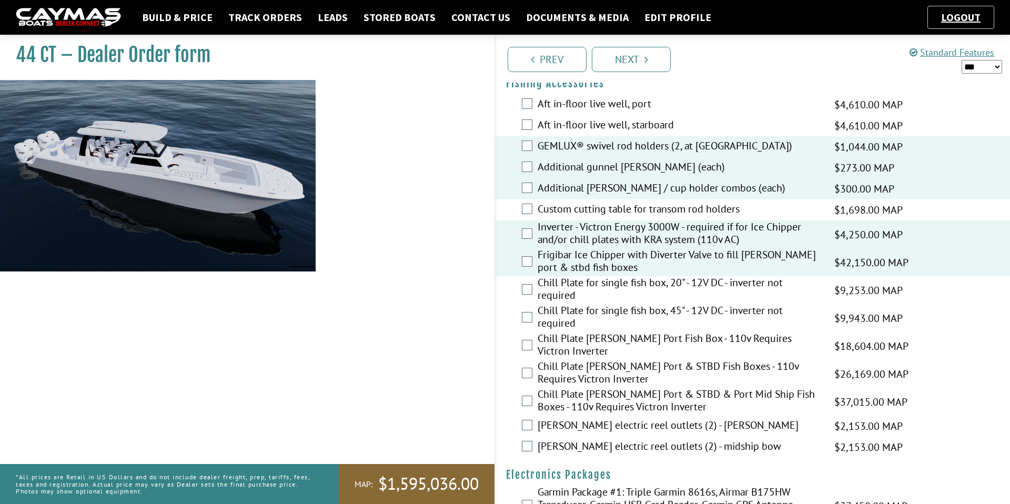
scroll to position [1148, 0]
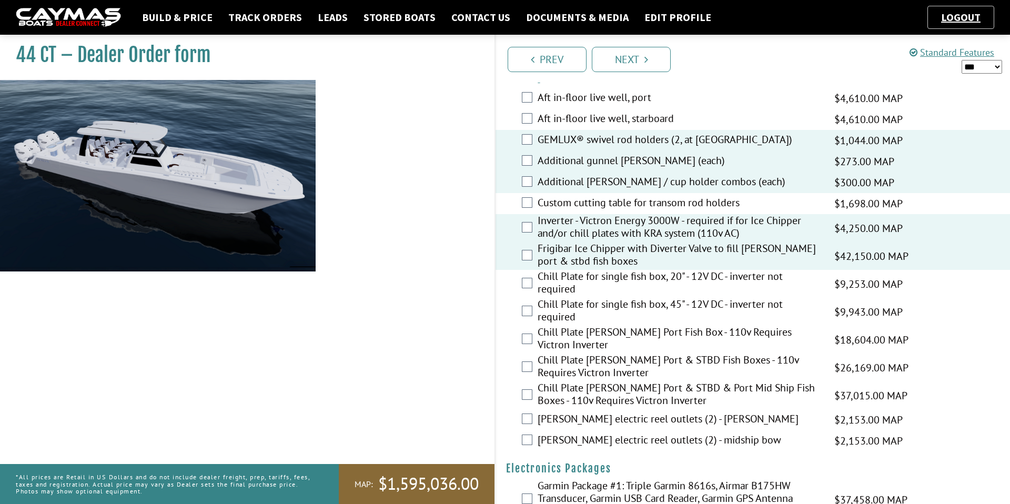
click at [561, 412] on label "[PERSON_NAME] electric reel outlets (2) - [PERSON_NAME]" at bounding box center [678, 419] width 283 height 15
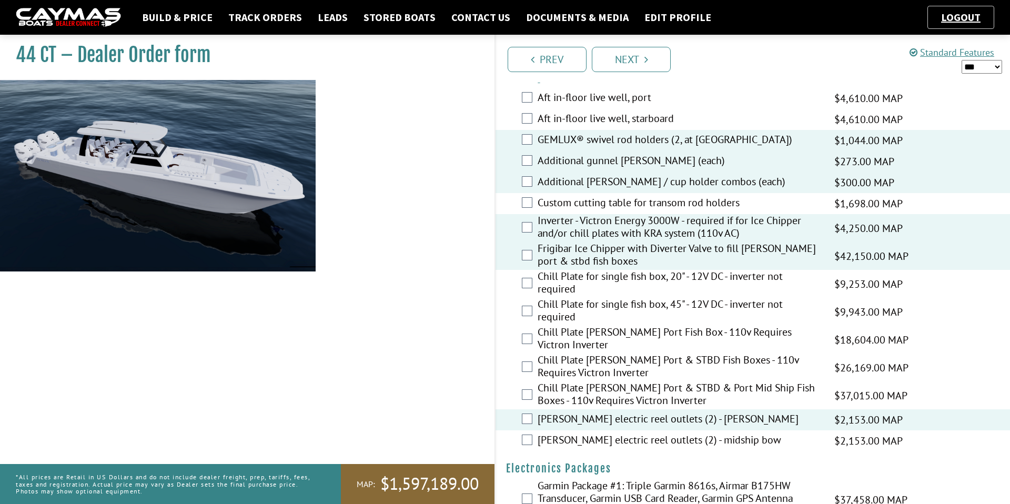
click at [555, 435] on label "[PERSON_NAME] electric reel outlets (2) - midship bow" at bounding box center [678, 440] width 283 height 15
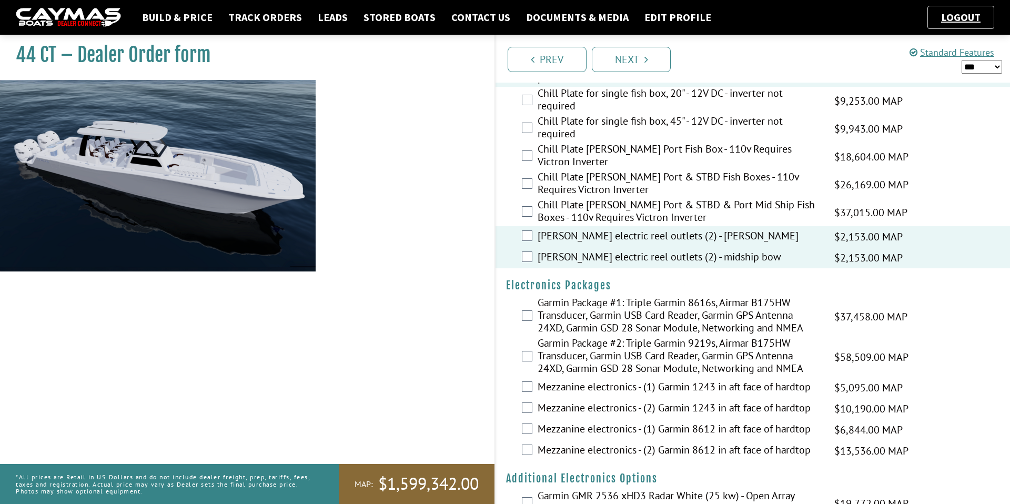
scroll to position [1333, 0]
click at [601, 343] on label "Garmin Package #2: Triple Garmin 9219s, Airmar B175HW Transducer, Garmin USB Ca…" at bounding box center [678, 355] width 283 height 40
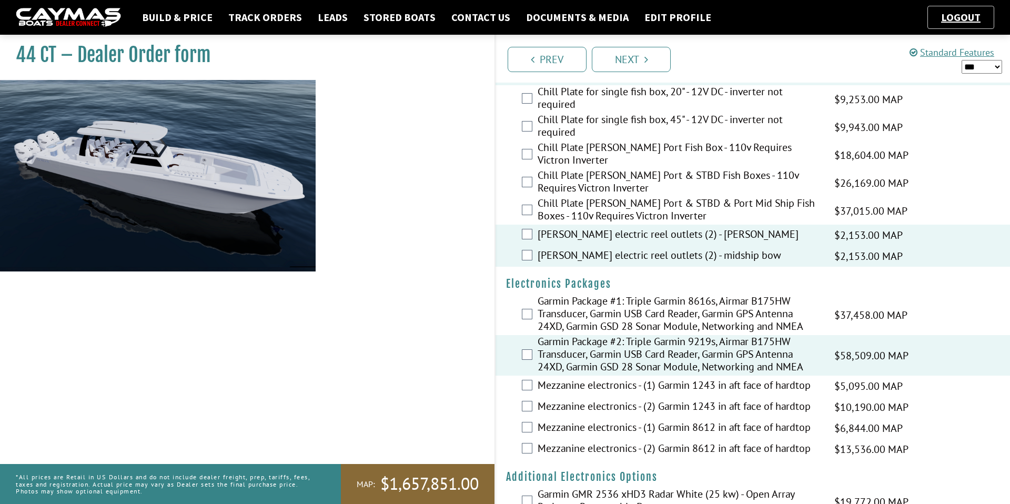
scroll to position [1341, 0]
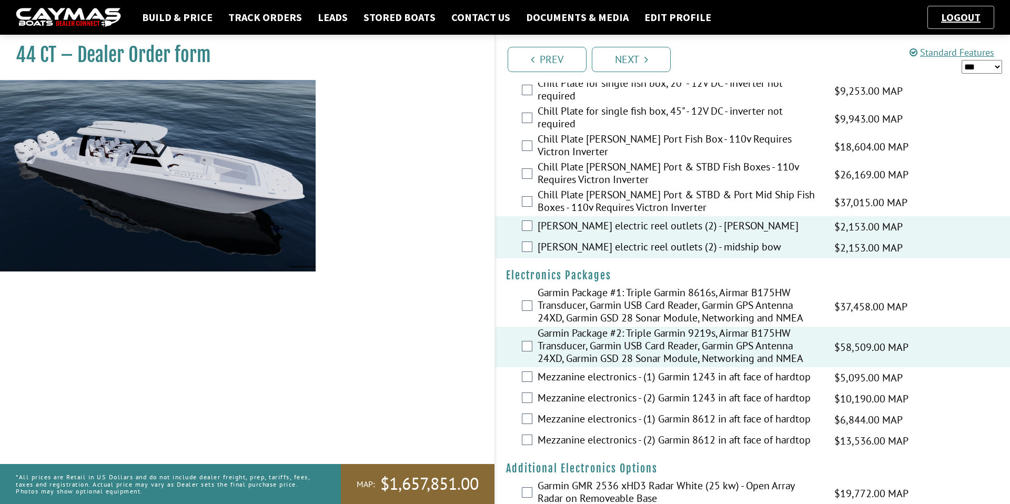
click at [589, 435] on label "Mezzanine electronics - (2) Garmin 8612 in aft face of hardtop" at bounding box center [678, 440] width 283 height 15
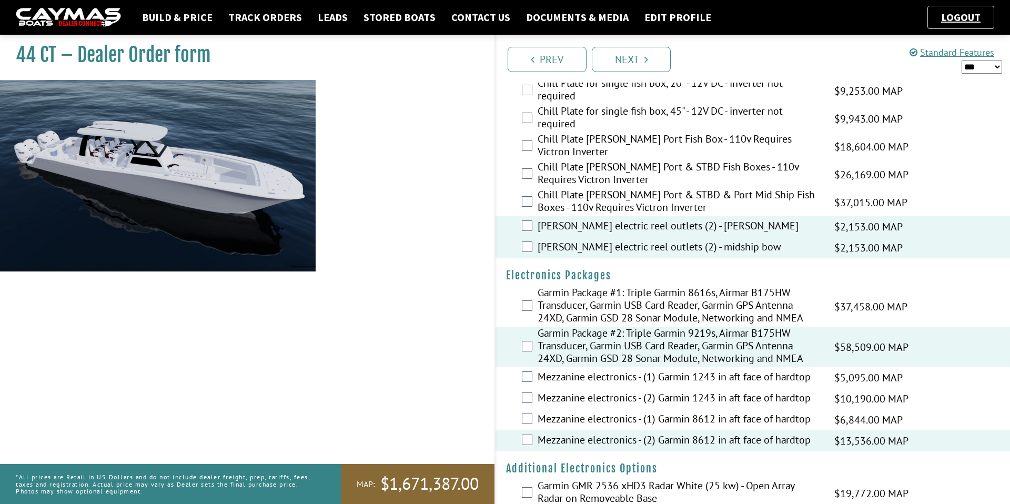
click at [593, 419] on label "Mezzanine electronics - (1) Garmin 8612 in aft face of hardtop" at bounding box center [678, 419] width 283 height 15
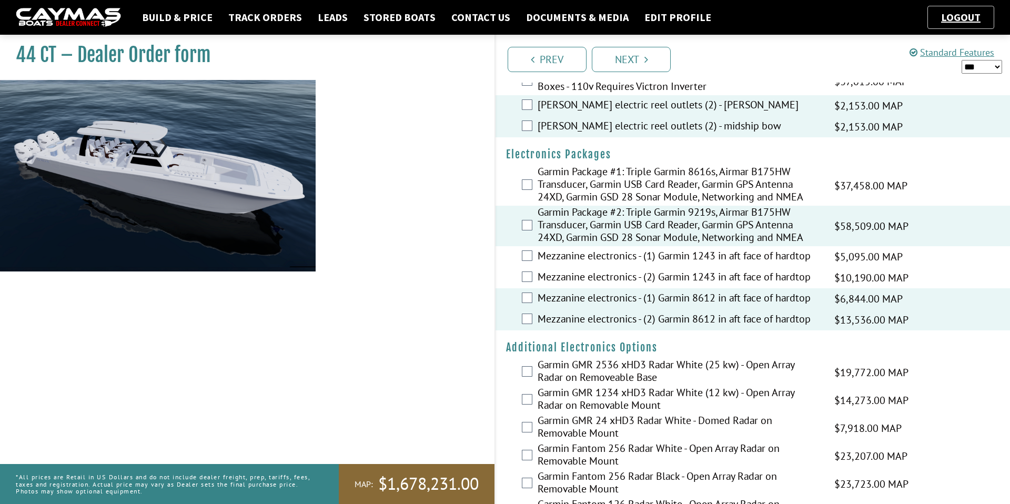
scroll to position [1483, 0]
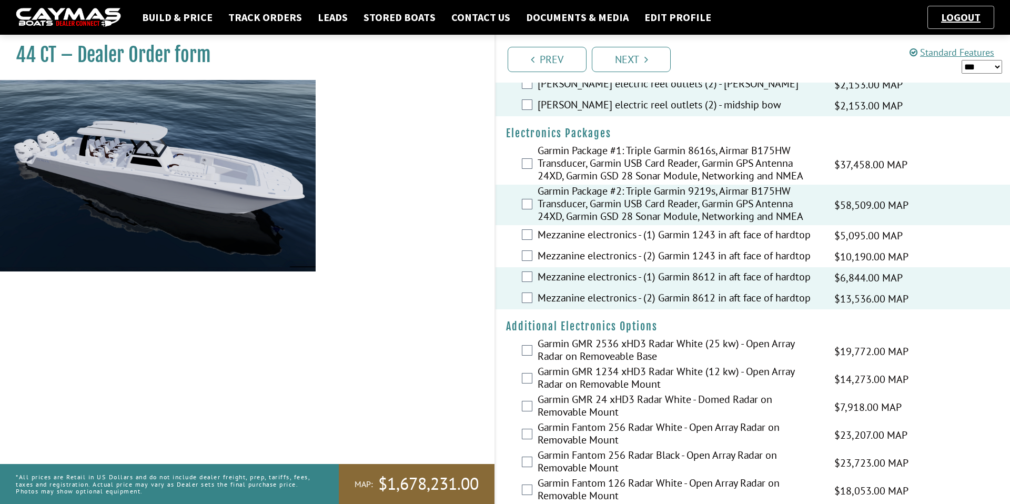
click at [595, 449] on label "Garmin Fantom 256 Radar Black - Open Array Radar on Removable Mount" at bounding box center [678, 463] width 283 height 28
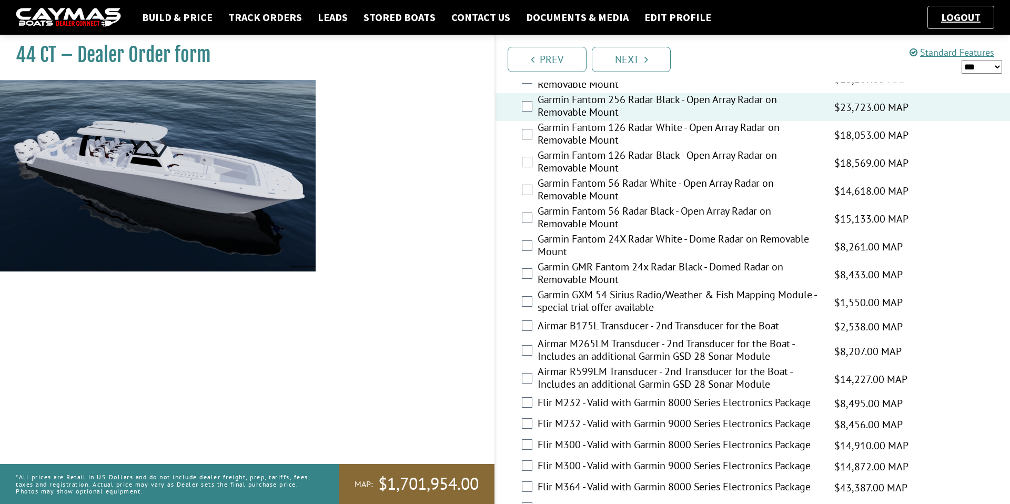
scroll to position [1839, 0]
click at [603, 288] on label "Garmin GXM 54 Sirius Radio/Weather & Fish Mapping Module - special trial offer …" at bounding box center [678, 302] width 283 height 28
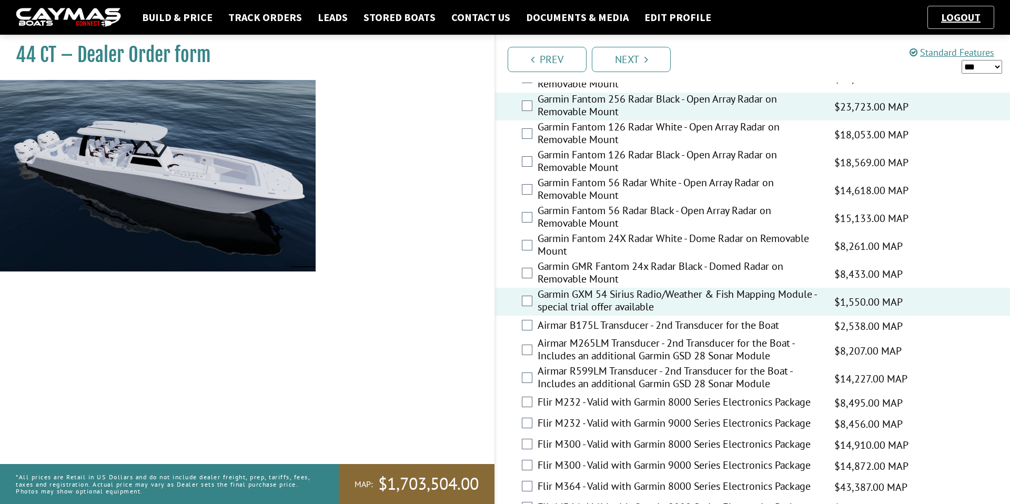
click at [572, 337] on label "Airmar M265LM Transducer - 2nd Transducer for the Boat - Includes an additional…" at bounding box center [678, 351] width 283 height 28
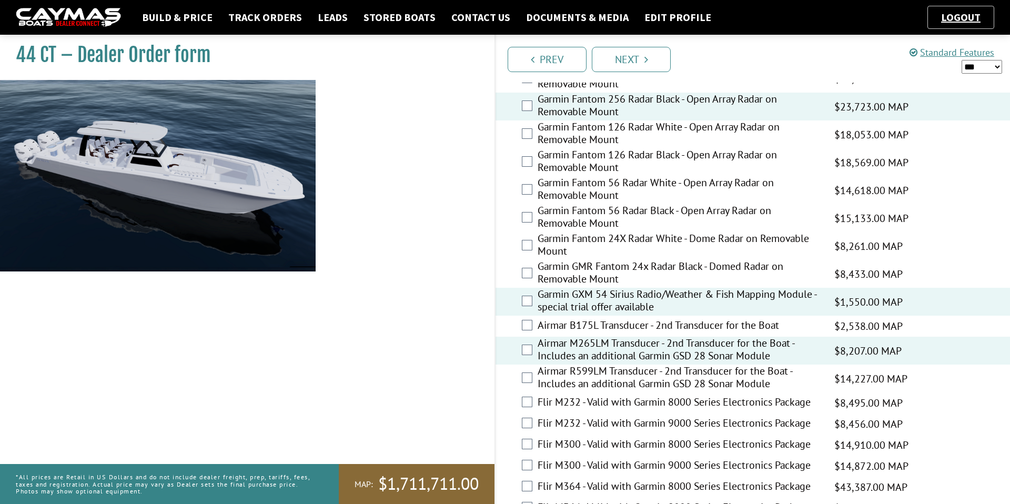
click at [572, 343] on label "Airmar M265LM Transducer - 2nd Transducer for the Boat - Includes an additional…" at bounding box center [678, 351] width 283 height 28
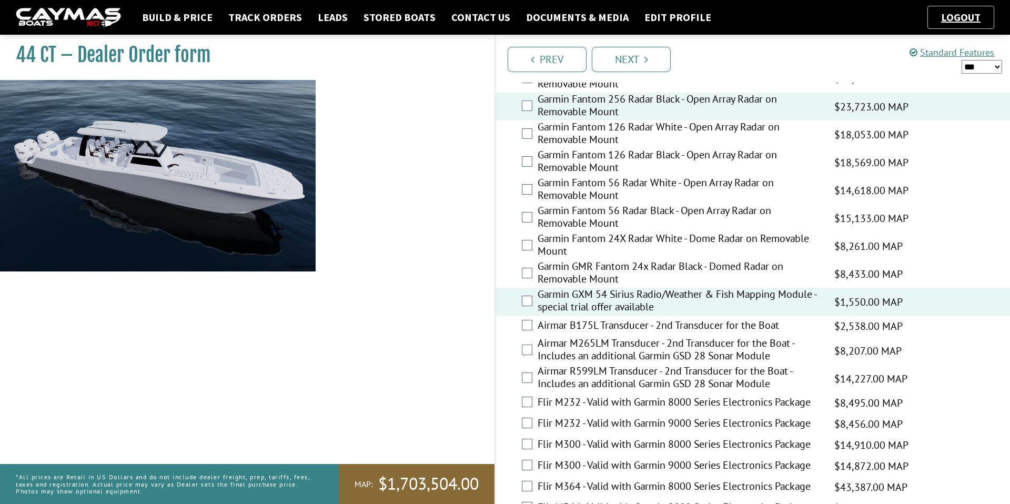
click at [560, 364] on label "Airmar R599LM Transducer - 2nd Transducer for the Boat - Includes an additional…" at bounding box center [678, 378] width 283 height 28
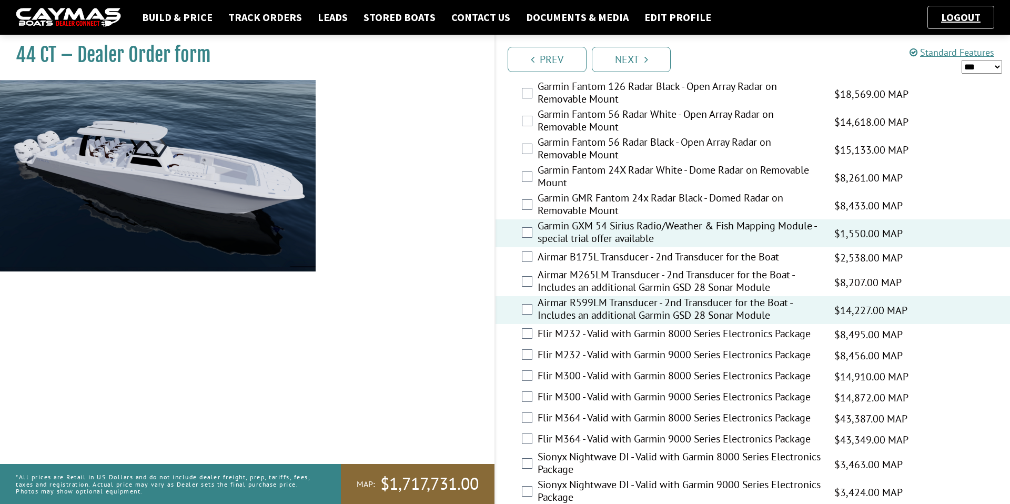
scroll to position [1909, 0]
click at [597, 431] on label "Flir M364 - Valid with Garmin 9000 Series Electronics Package" at bounding box center [678, 438] width 283 height 15
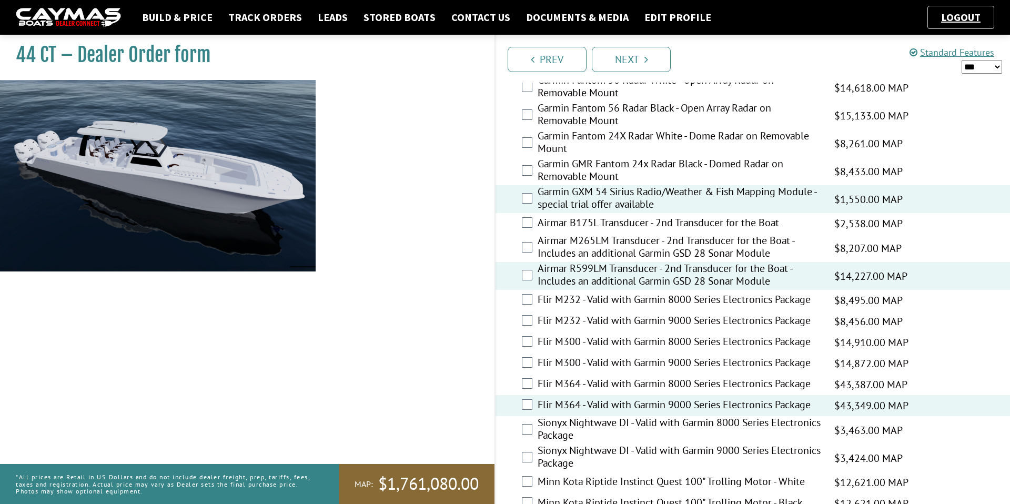
click at [591, 451] on label "Sionyx Nightwave DI - Valid with Garmin 9000 Series Electronics Package" at bounding box center [678, 458] width 283 height 28
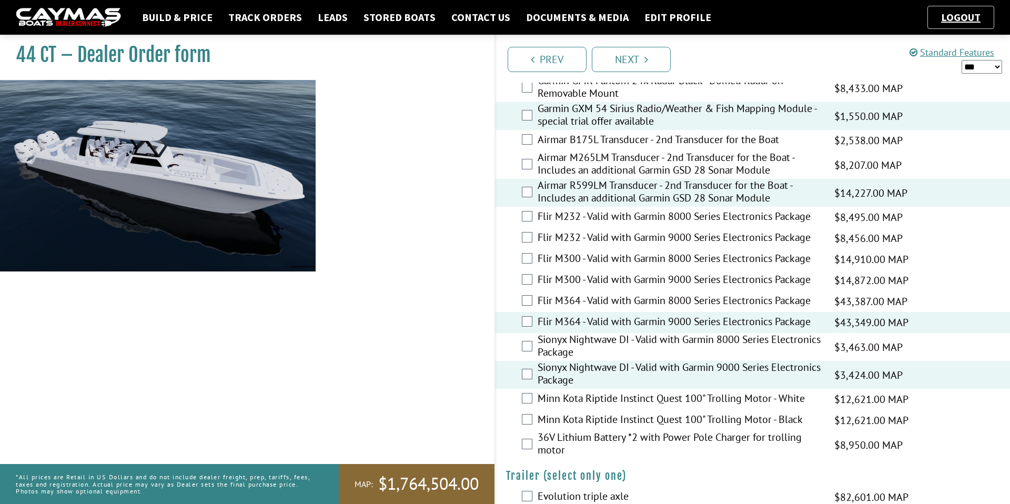
scroll to position [2042, 0]
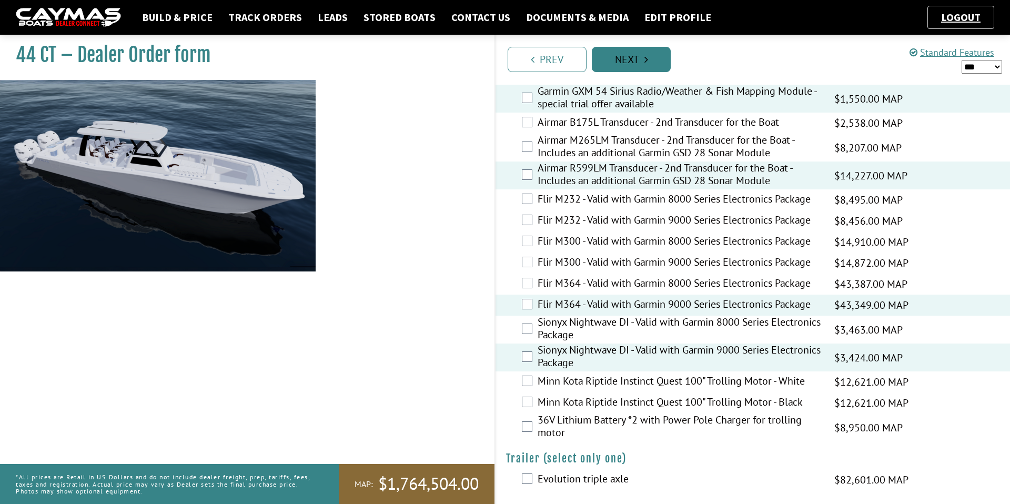
click at [633, 52] on link "Next" at bounding box center [631, 59] width 79 height 25
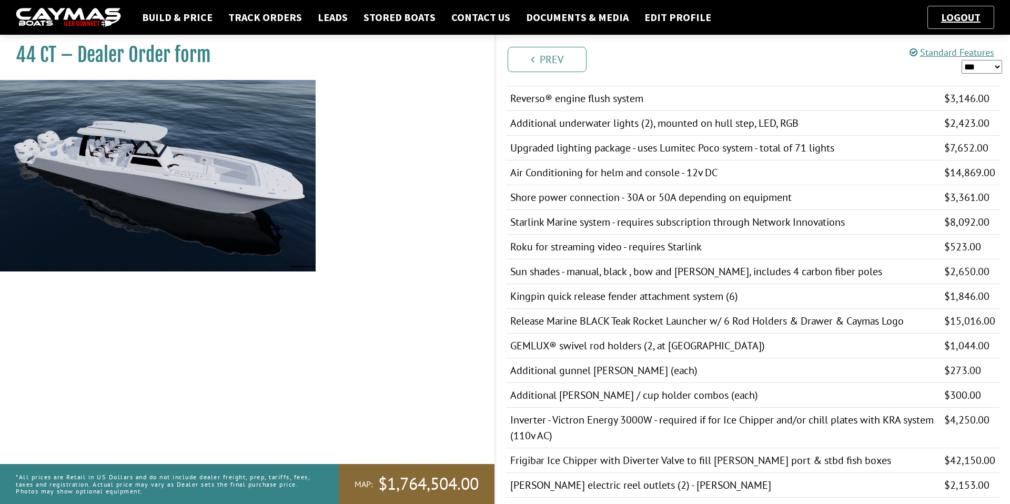
scroll to position [692, 0]
